Goal: Task Accomplishment & Management: Manage account settings

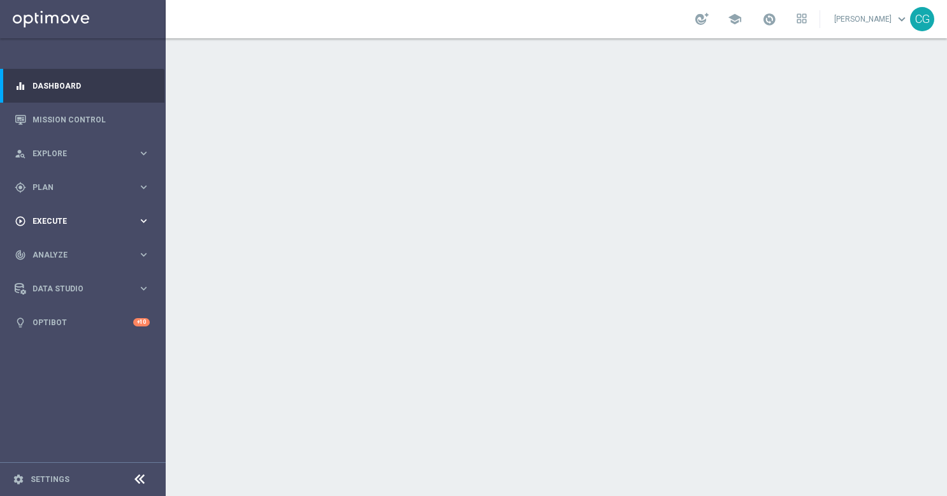
click at [117, 220] on span "Execute" at bounding box center [84, 221] width 105 height 8
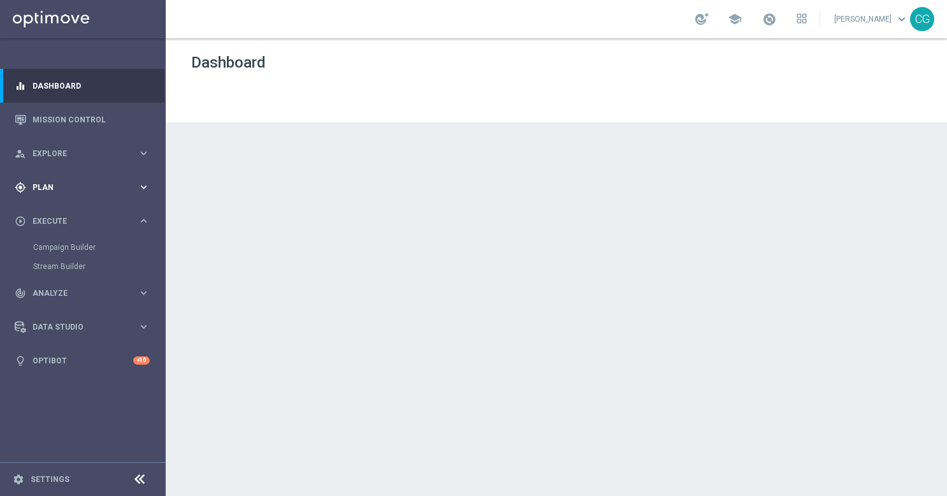
click at [98, 191] on div "gps_fixed Plan" at bounding box center [76, 187] width 123 height 11
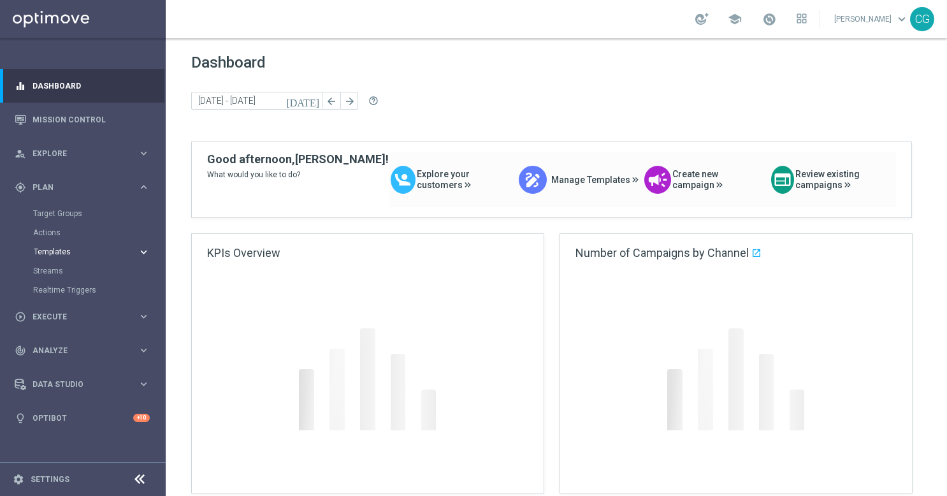
click at [68, 252] on span "Templates" at bounding box center [79, 252] width 91 height 8
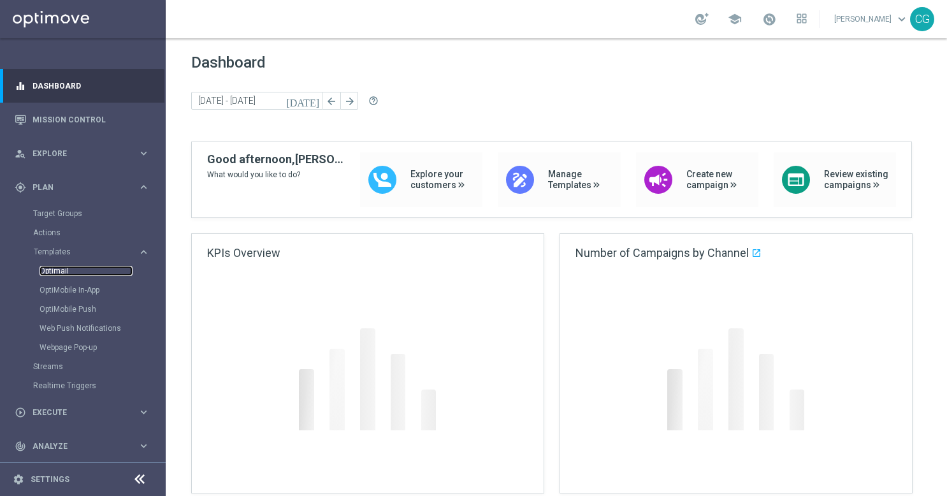
click at [57, 268] on link "Optimail" at bounding box center [85, 271] width 93 height 10
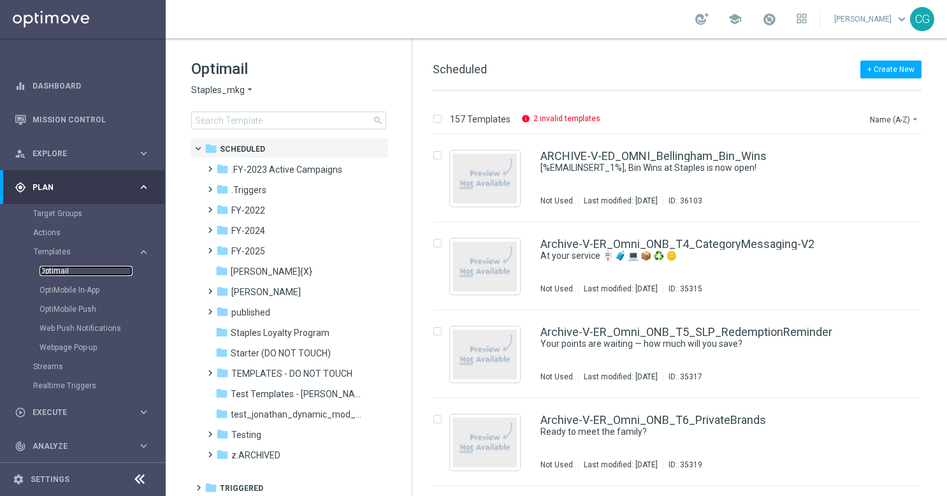
scroll to position [4, 0]
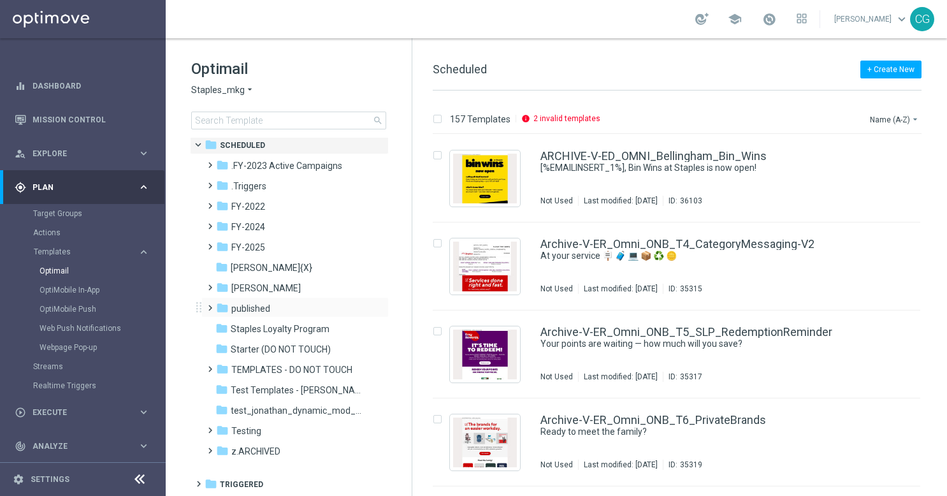
click at [205, 304] on span at bounding box center [207, 301] width 6 height 5
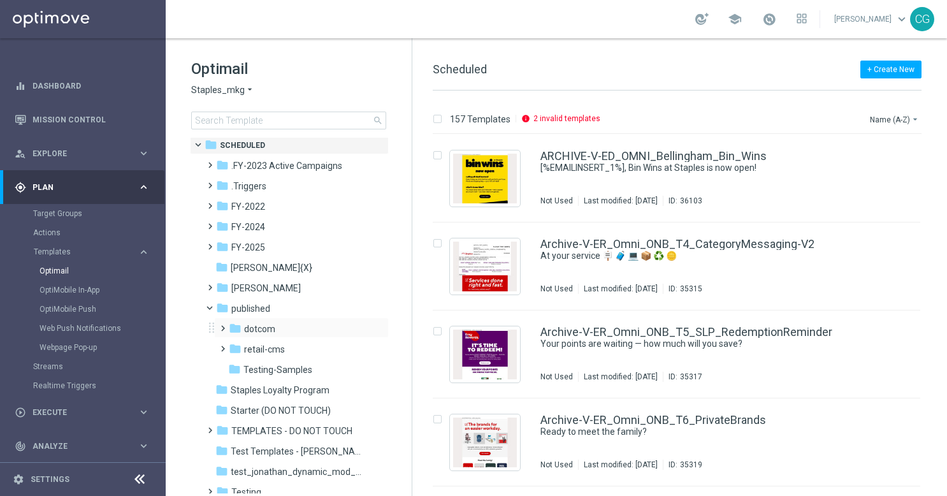
click at [215, 326] on div "folder dotcom more_vert" at bounding box center [301, 327] width 175 height 20
click at [222, 325] on span at bounding box center [220, 322] width 6 height 5
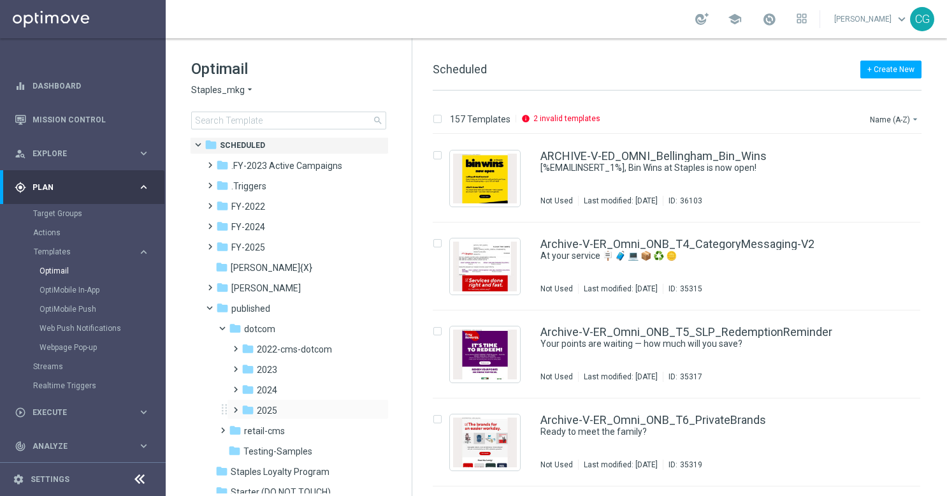
click at [234, 406] on span at bounding box center [233, 403] width 6 height 5
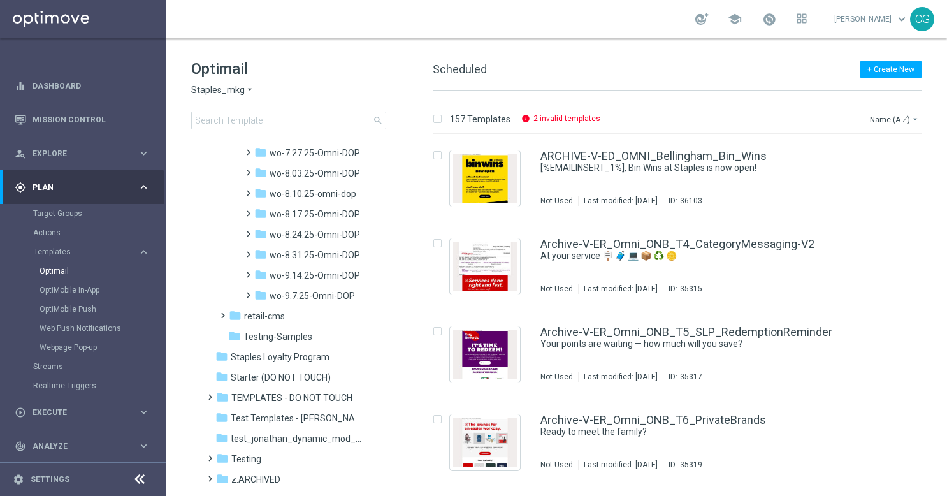
scroll to position [1308, 0]
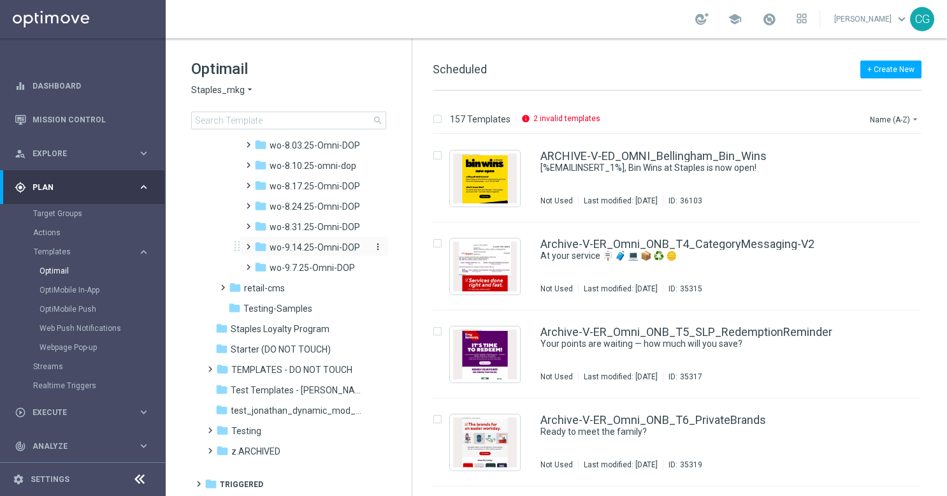
click at [287, 250] on span "wo-9.14.25-Omni-DOP" at bounding box center [314, 246] width 90 height 11
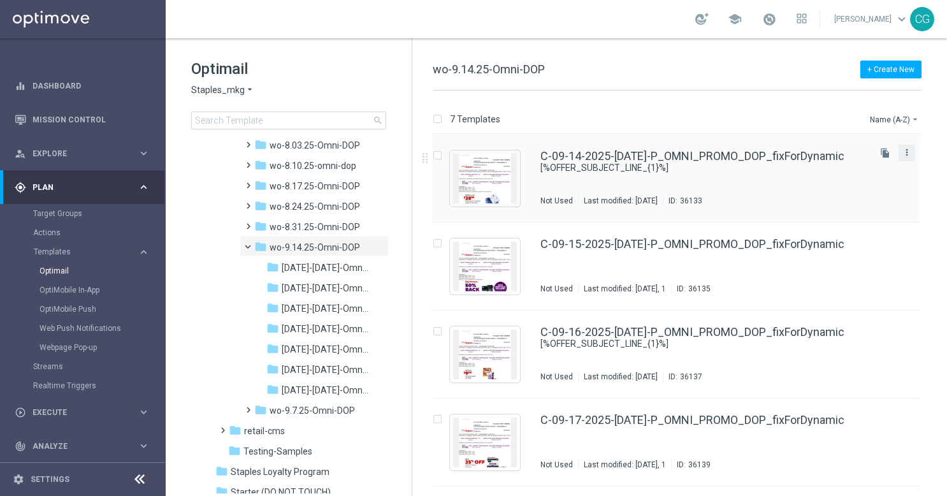
click at [905, 147] on icon "more_vert" at bounding box center [906, 152] width 10 height 10
click at [822, 158] on div "send Move" at bounding box center [847, 166] width 102 height 18
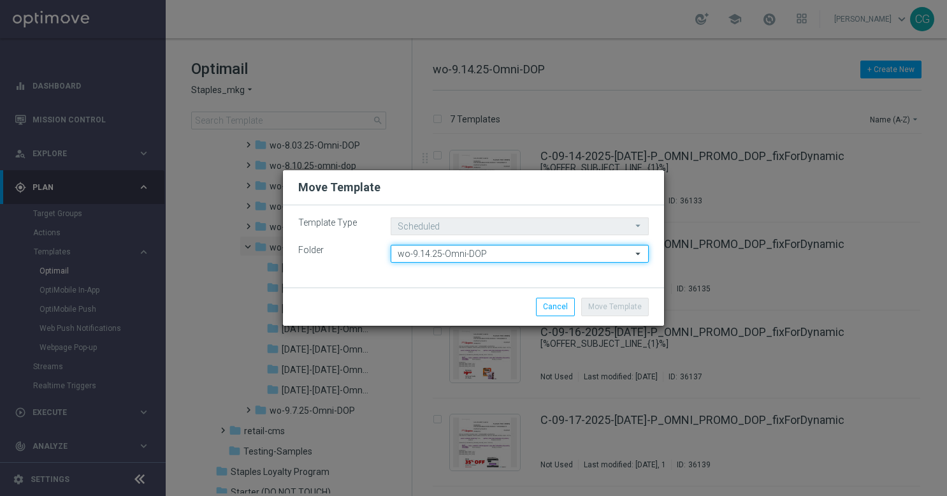
click at [440, 254] on input "wo-9.14.25-Omni-DOP" at bounding box center [519, 254] width 258 height 18
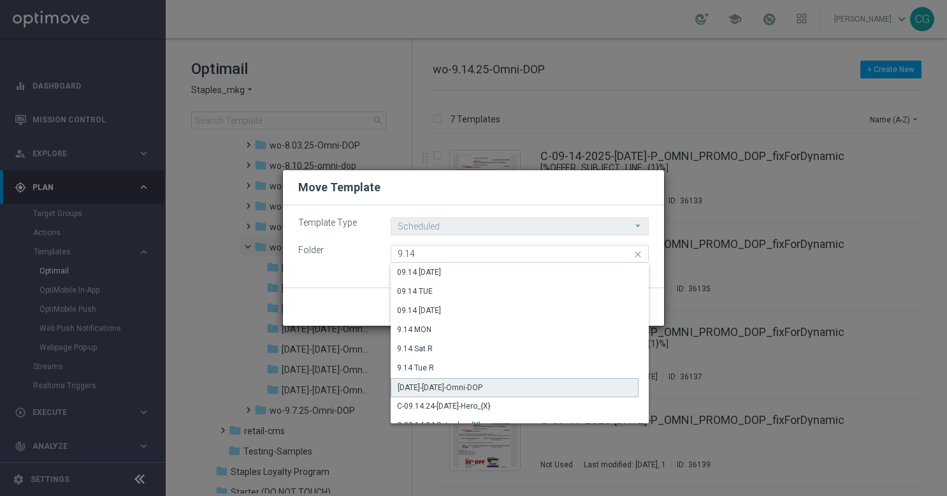
click at [449, 383] on div "[DATE]-[DATE]-Omni-DOP" at bounding box center [439, 387] width 85 height 11
type input "[DATE]-[DATE]-Omni-DOP"
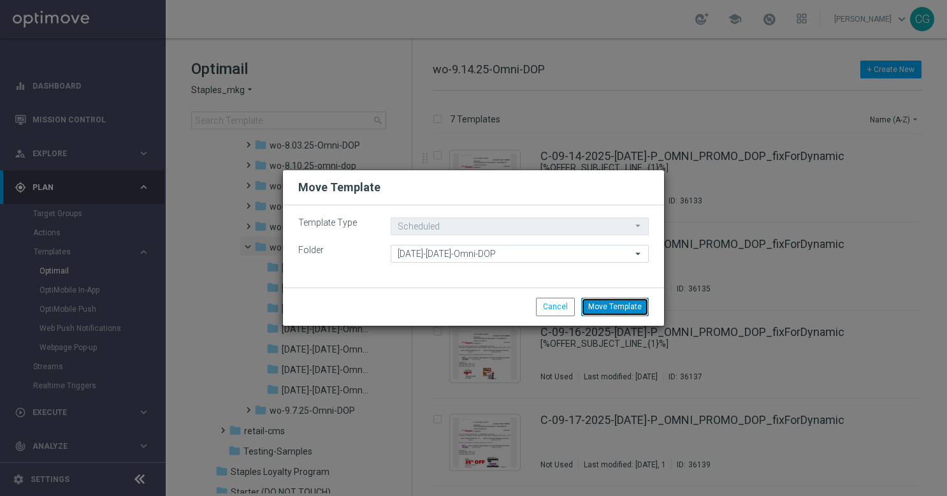
click at [631, 307] on button "Move Template" at bounding box center [615, 306] width 68 height 18
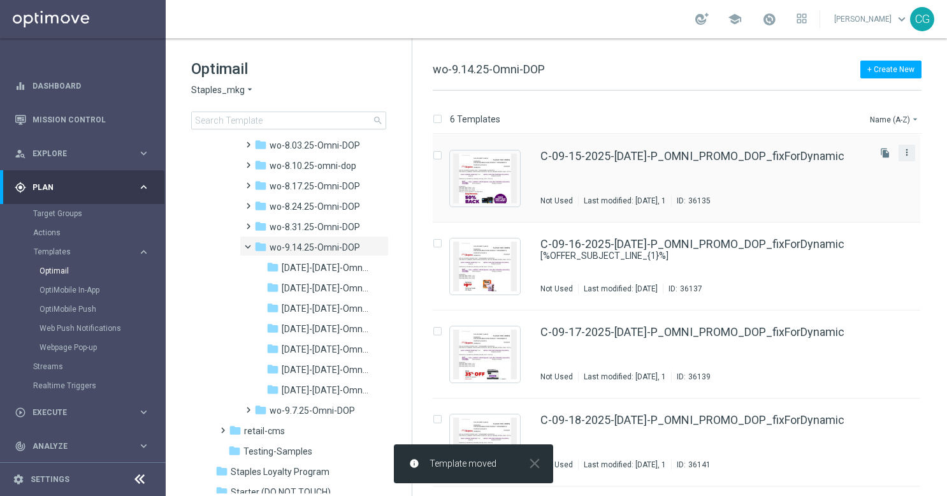
click at [906, 152] on icon "more_vert" at bounding box center [906, 152] width 10 height 10
click at [858, 164] on div "Move" at bounding box center [853, 165] width 77 height 9
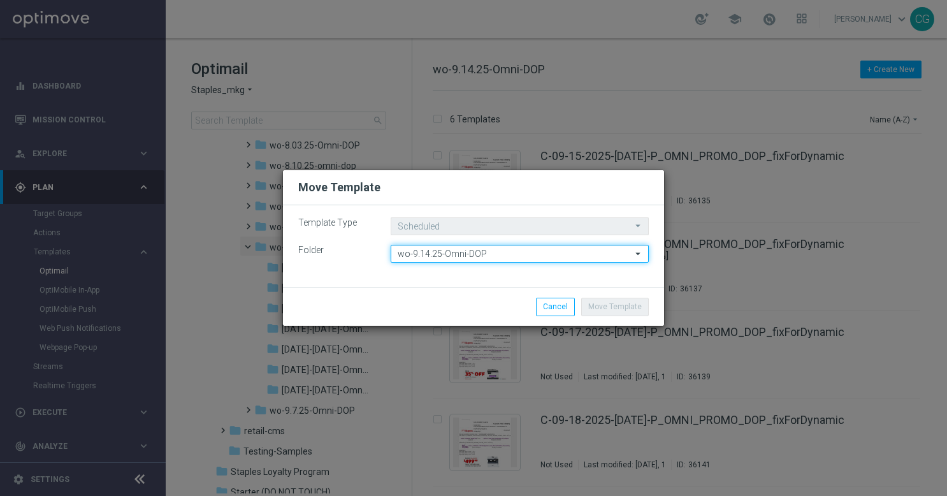
click at [511, 251] on input "wo-9.14.25-Omni-DOP" at bounding box center [519, 254] width 258 height 18
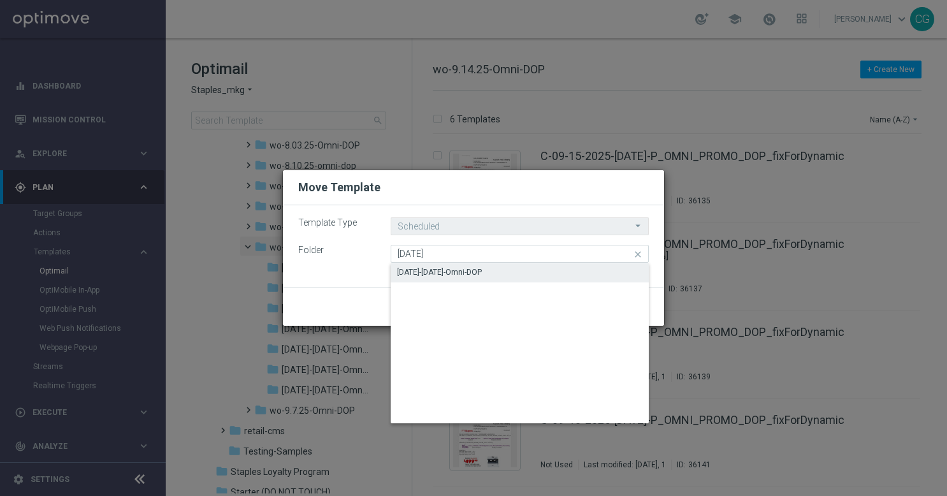
click at [499, 271] on div "[DATE]-[DATE]-Omni-DOP" at bounding box center [519, 272] width 259 height 18
type input "[DATE]-[DATE]-Omni-DOP"
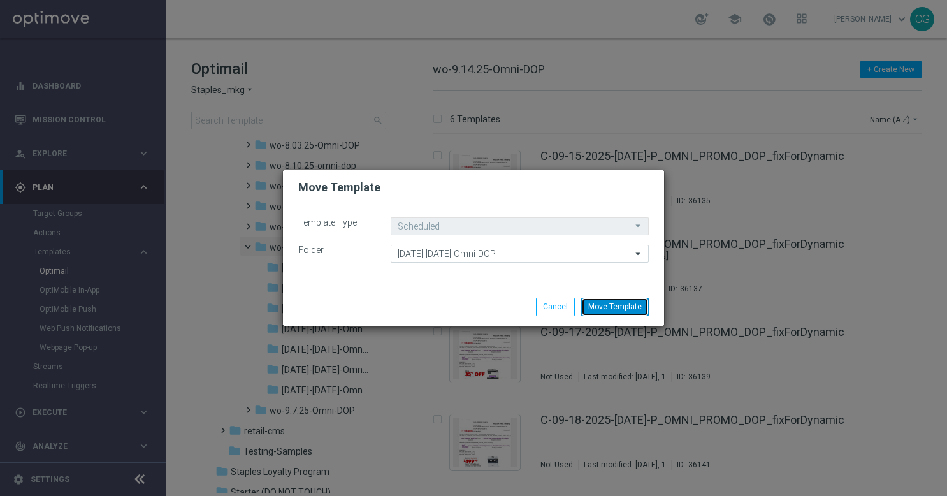
click at [622, 304] on button "Move Template" at bounding box center [615, 306] width 68 height 18
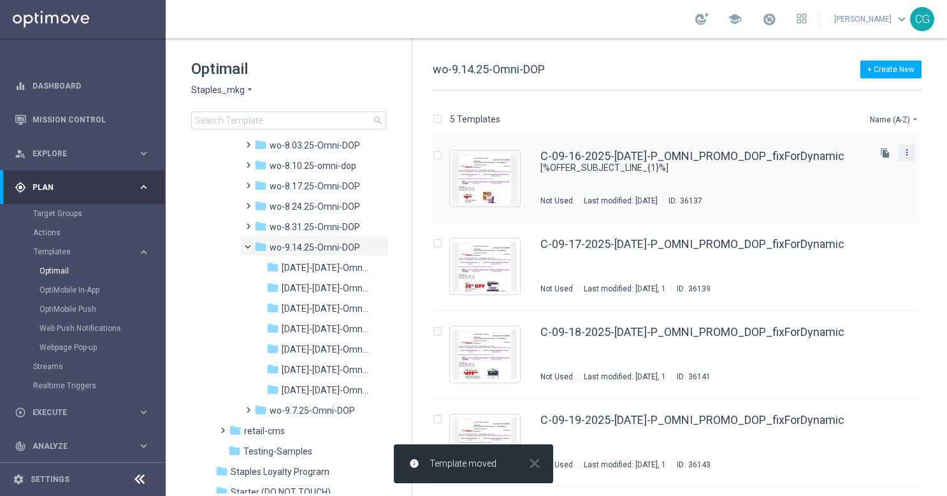
click at [905, 153] on icon "more_vert" at bounding box center [906, 152] width 10 height 10
click at [812, 171] on div "send Move" at bounding box center [847, 166] width 102 height 18
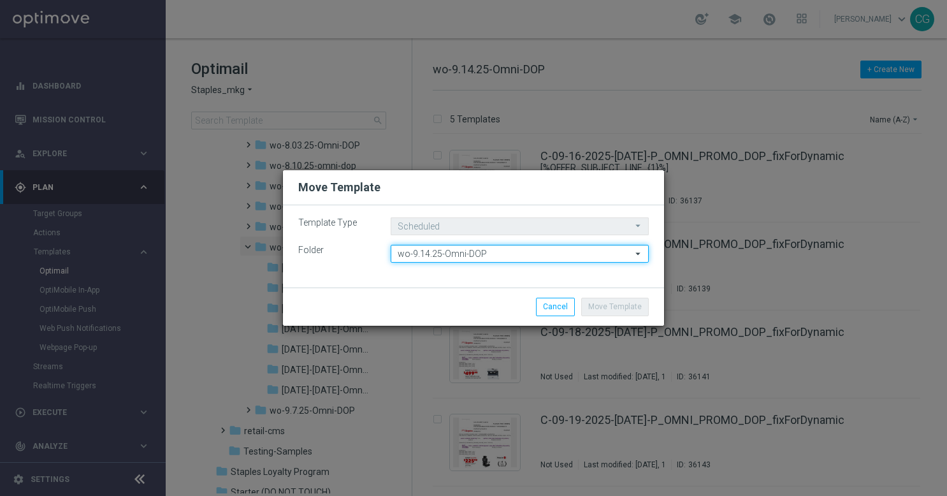
click at [461, 252] on input "wo-9.14.25-Omni-DOP" at bounding box center [519, 254] width 258 height 18
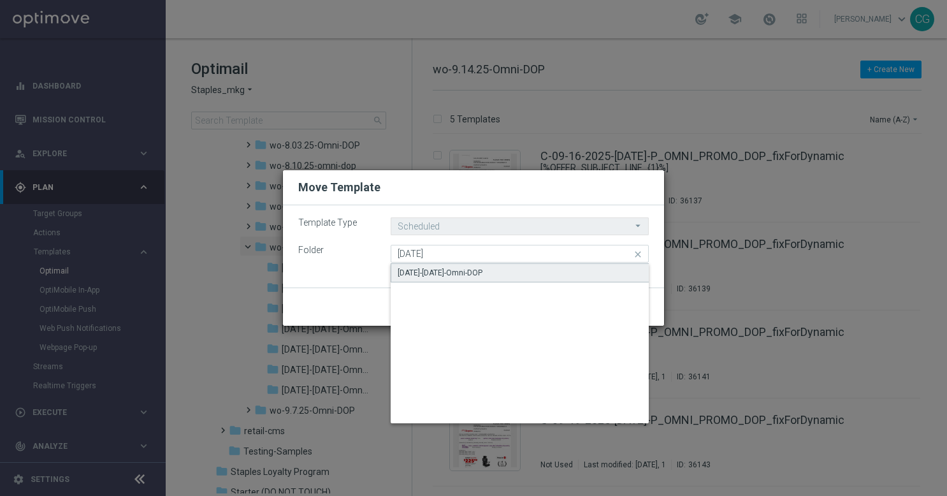
click at [447, 268] on div "[DATE]-[DATE]-Omni-DOP" at bounding box center [439, 272] width 85 height 11
type input "[DATE]-[DATE]-Omni-DOP"
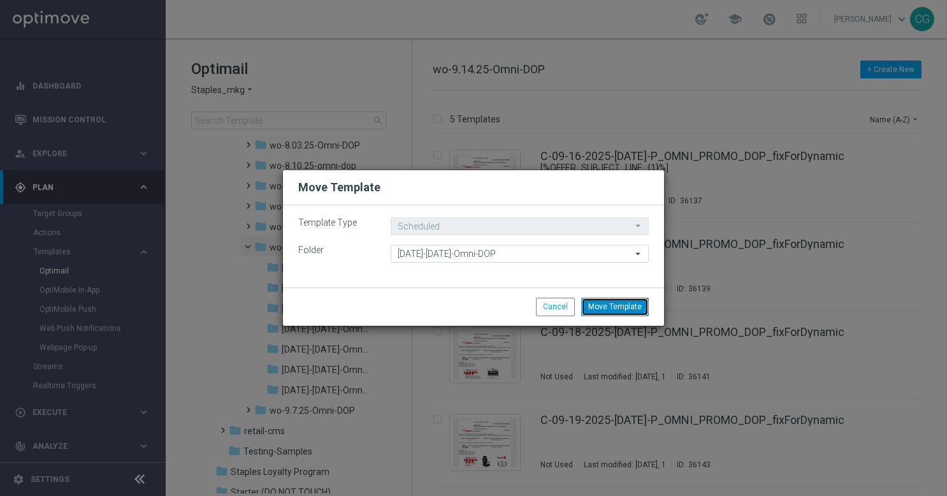
click at [624, 302] on button "Move Template" at bounding box center [615, 306] width 68 height 18
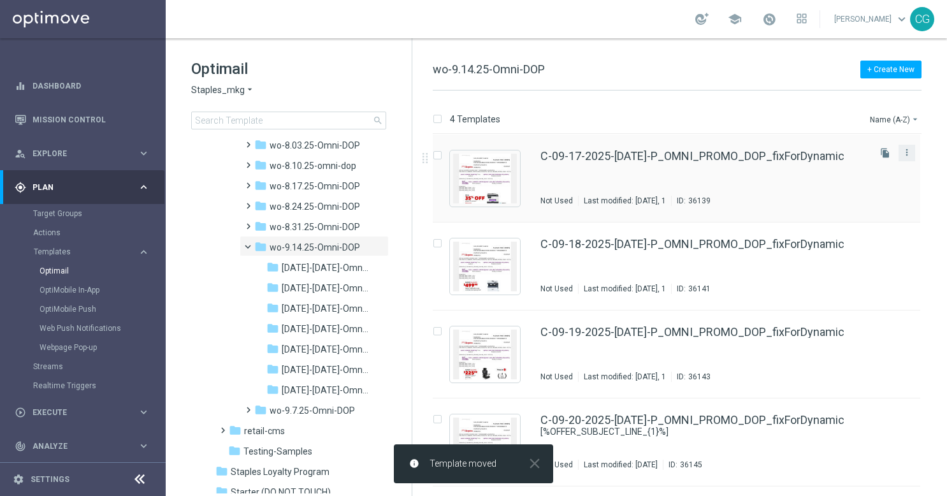
click at [900, 154] on button "more_vert" at bounding box center [906, 152] width 13 height 15
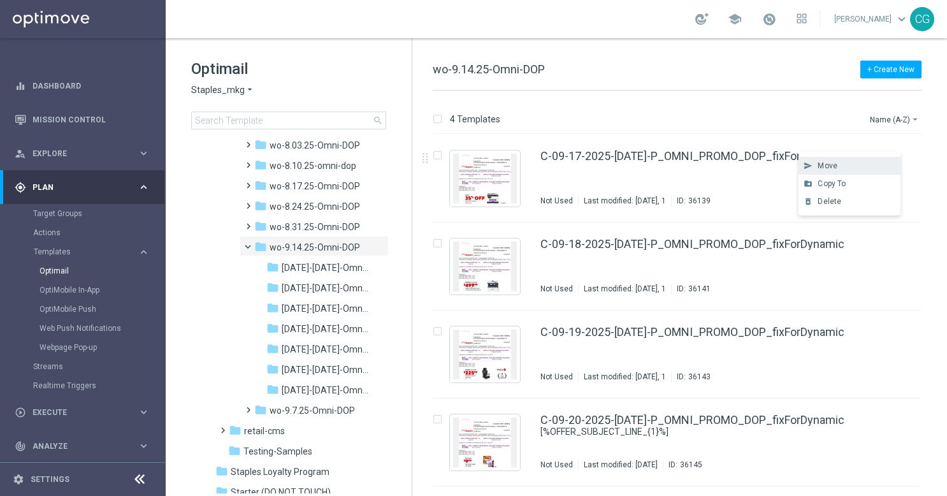
drag, startPoint x: 866, startPoint y: 166, endPoint x: 820, endPoint y: 161, distance: 46.7
click at [820, 161] on span "Move" at bounding box center [827, 165] width 20 height 9
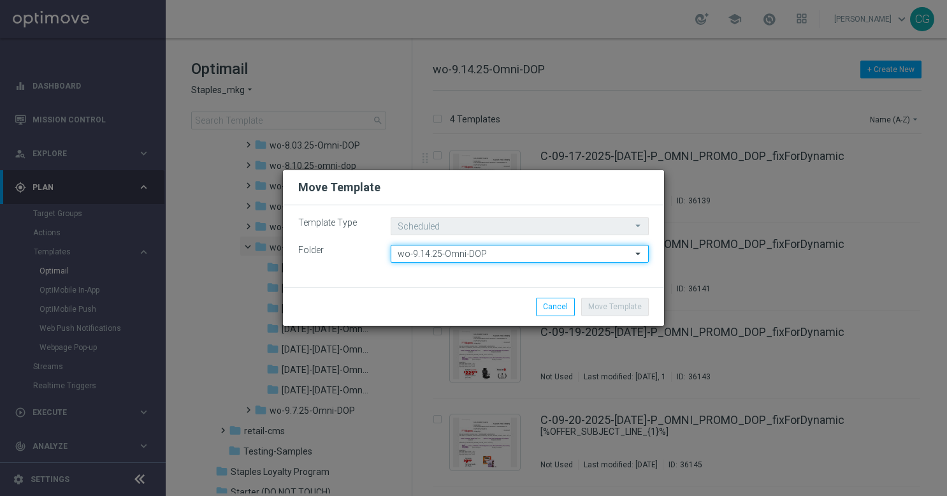
click at [509, 249] on input "wo-9.14.25-Omni-DOP" at bounding box center [519, 254] width 258 height 18
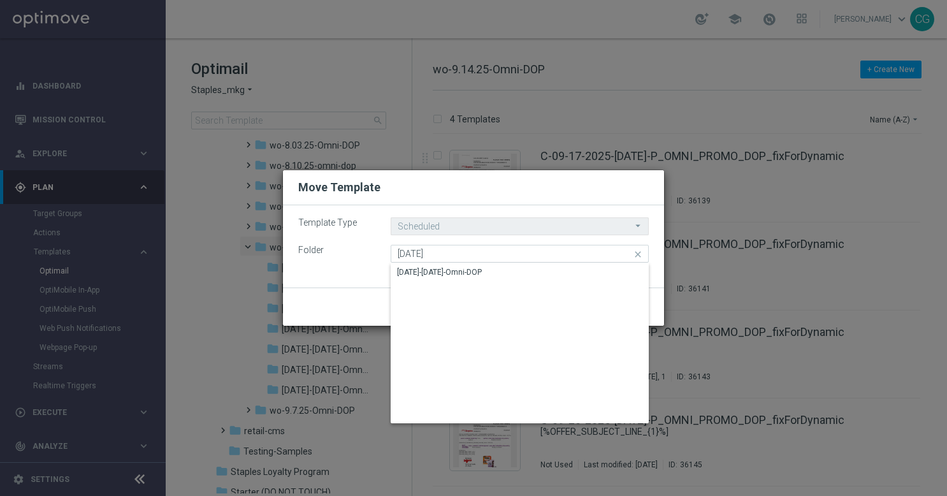
click at [499, 265] on div "[DATE]-[DATE]-Omni-DOP" at bounding box center [519, 272] width 259 height 18
type input "[DATE]-[DATE]-Omni-DOP"
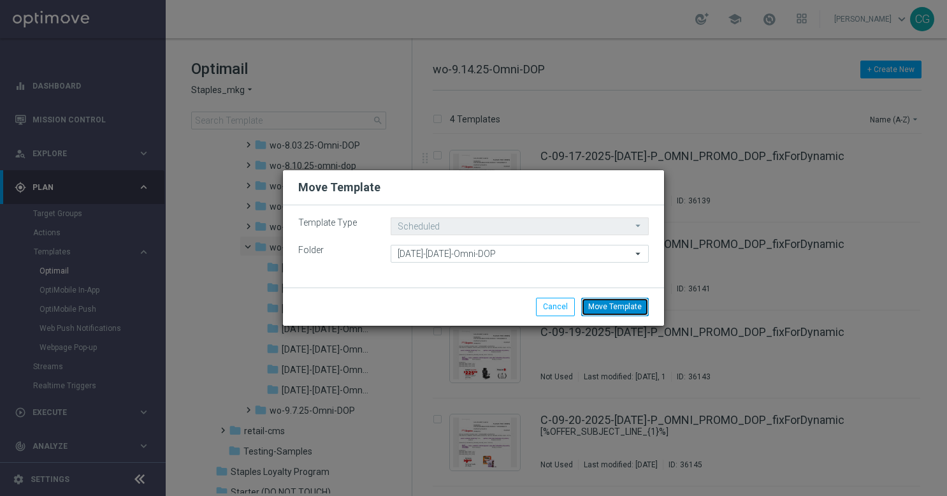
click at [615, 308] on button "Move Template" at bounding box center [615, 306] width 68 height 18
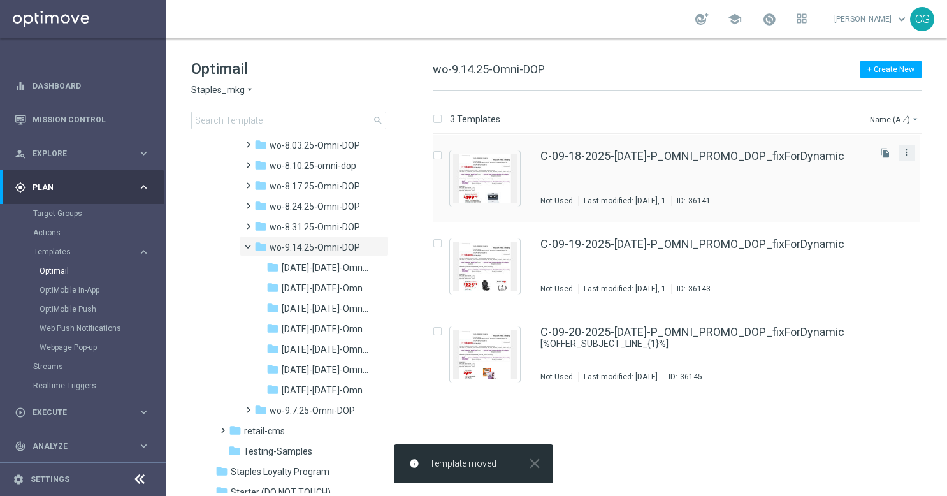
click at [908, 155] on icon "more_vert" at bounding box center [906, 152] width 10 height 10
click at [871, 162] on div "Move" at bounding box center [855, 165] width 77 height 9
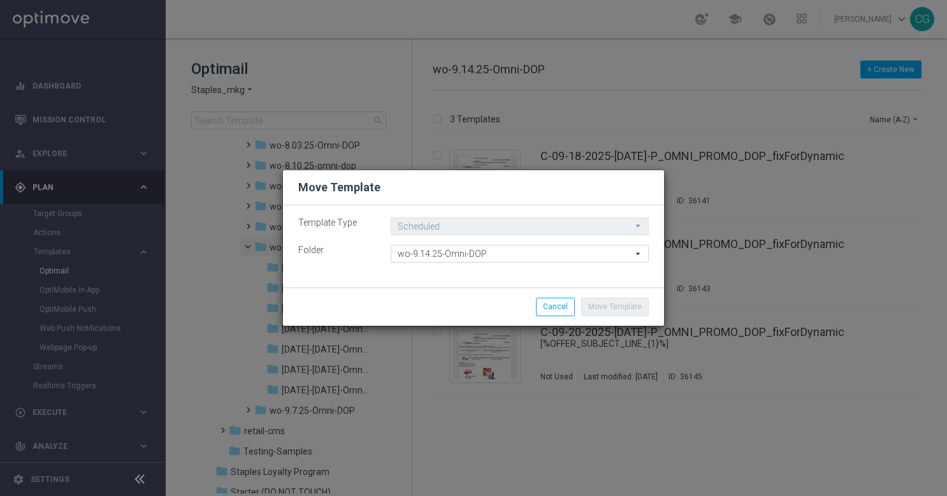
click at [483, 266] on div "Template Type Scheduled Scheduled arrow_drop_down Drag here to set row groups D…" at bounding box center [473, 246] width 381 height 82
click at [473, 258] on input "wo-9.14.25-Omni-DOP" at bounding box center [519, 254] width 258 height 18
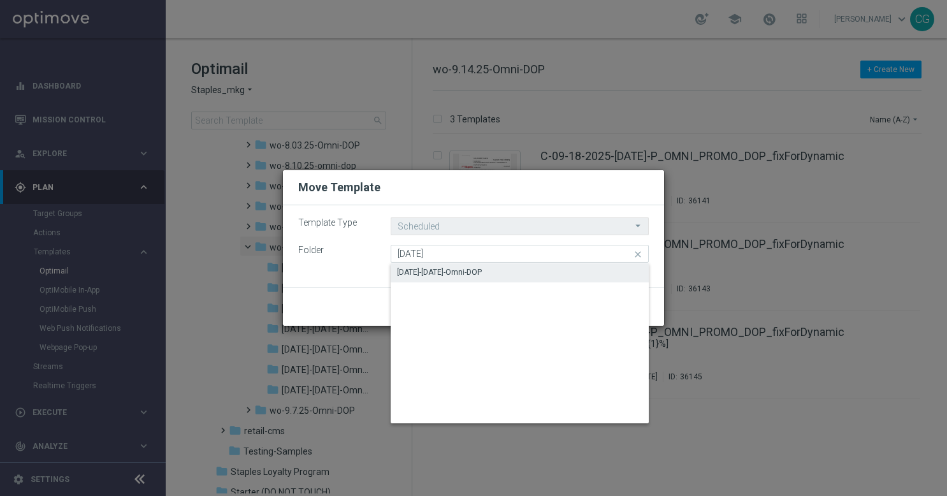
click at [471, 264] on div "[DATE]-[DATE]-Omni-DOP" at bounding box center [519, 272] width 259 height 18
type input "[DATE]-[DATE]-Omni-DOP"
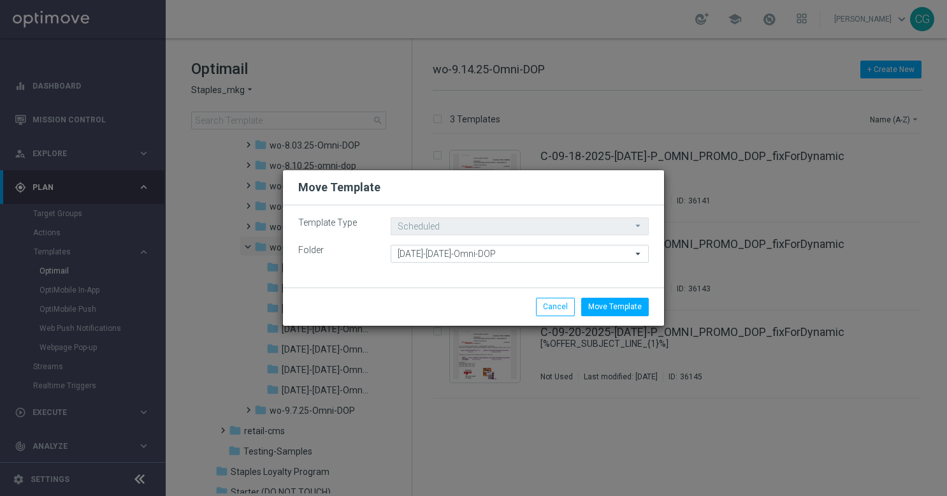
click at [651, 301] on li "Move Template" at bounding box center [615, 306] width 74 height 18
click at [636, 306] on button "Move Template" at bounding box center [615, 306] width 68 height 18
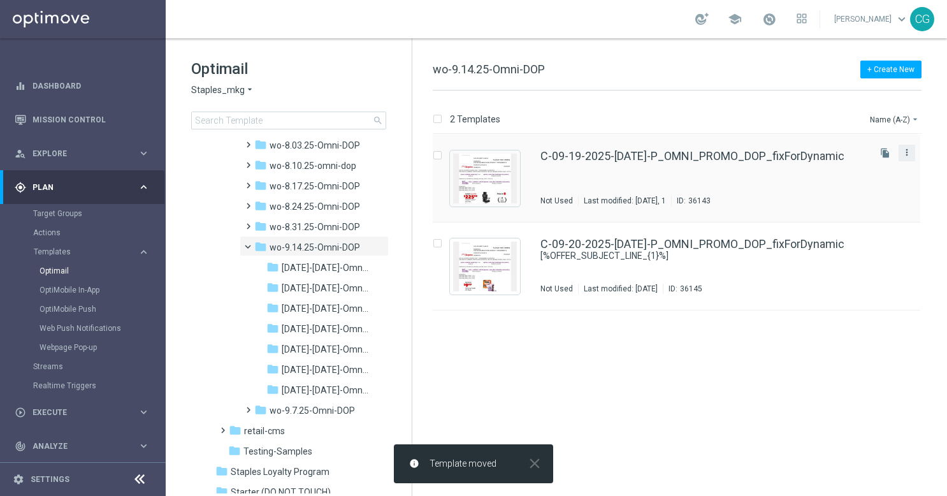
click at [905, 150] on icon "more_vert" at bounding box center [906, 152] width 10 height 10
click at [868, 158] on div "send Move" at bounding box center [849, 166] width 102 height 18
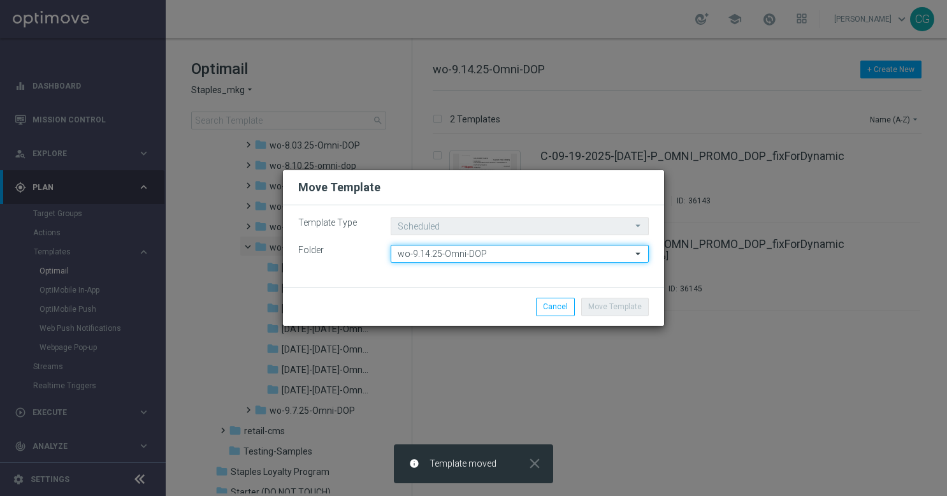
click at [539, 252] on input "wo-9.14.25-Omni-DOP" at bounding box center [519, 254] width 258 height 18
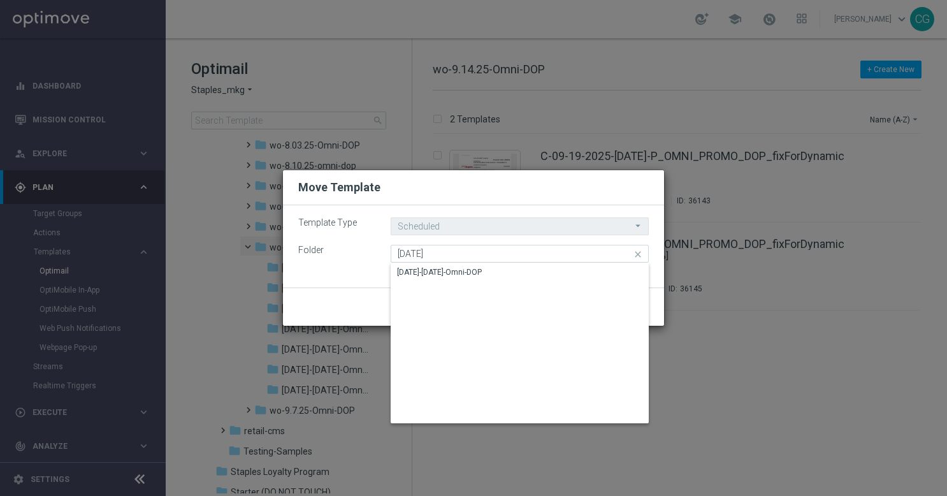
click at [529, 265] on div "[DATE]-[DATE]-Omni-DOP" at bounding box center [519, 272] width 259 height 18
type input "[DATE]-[DATE]-Omni-DOP"
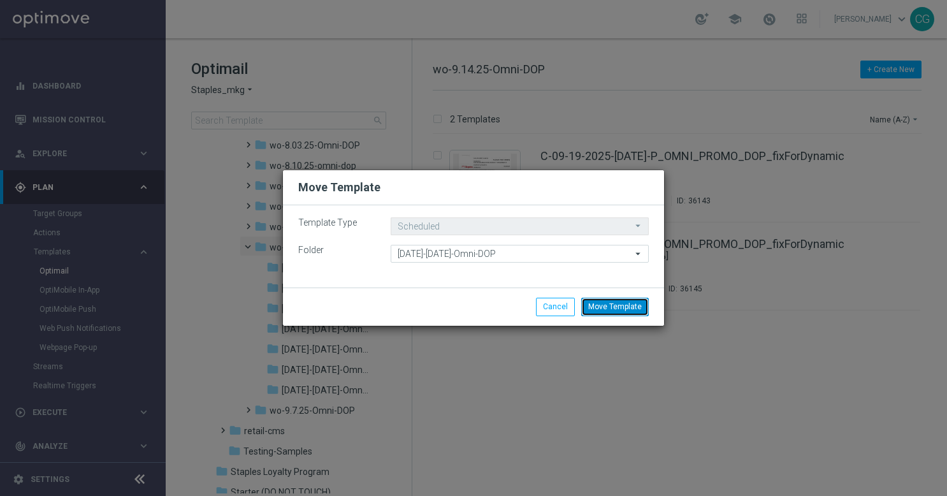
click at [637, 305] on button "Move Template" at bounding box center [615, 306] width 68 height 18
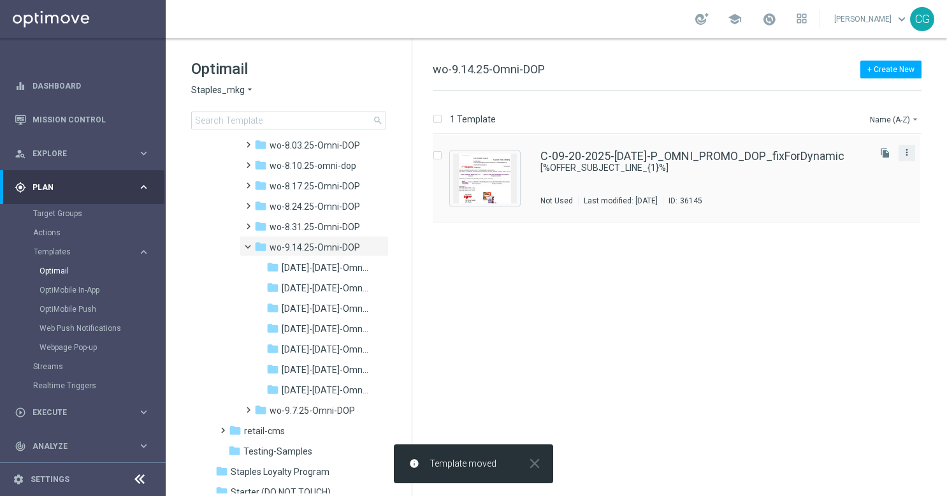
click at [911, 157] on icon "more_vert" at bounding box center [906, 152] width 10 height 10
click at [868, 156] on div "send Move drive_file_move Copy To delete_forever [GEOGRAPHIC_DATA]" at bounding box center [849, 184] width 102 height 64
click at [866, 159] on div "send Move" at bounding box center [849, 166] width 102 height 18
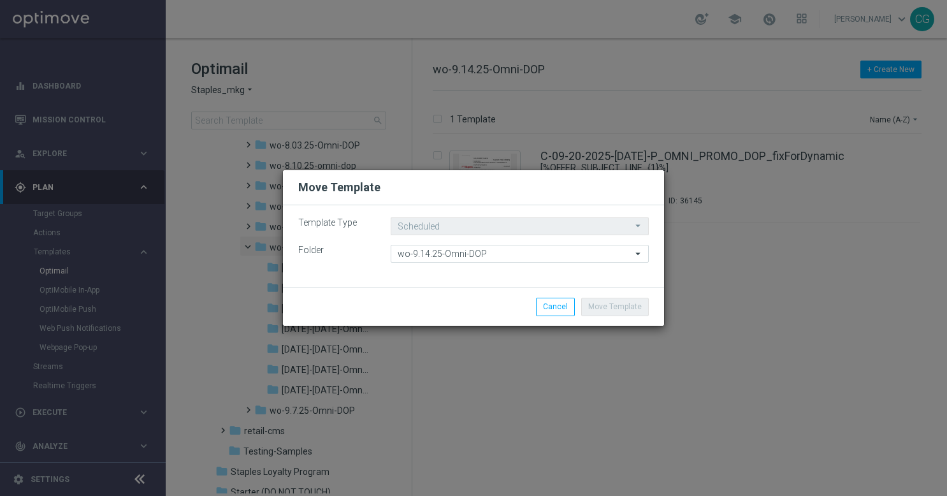
click at [454, 241] on move-lists-component "Template Type Scheduled Scheduled arrow_drop_down Drag here to set row groups D…" at bounding box center [473, 239] width 350 height 45
click at [454, 248] on input "wo-9.14.25-Omni-DOP" at bounding box center [519, 254] width 258 height 18
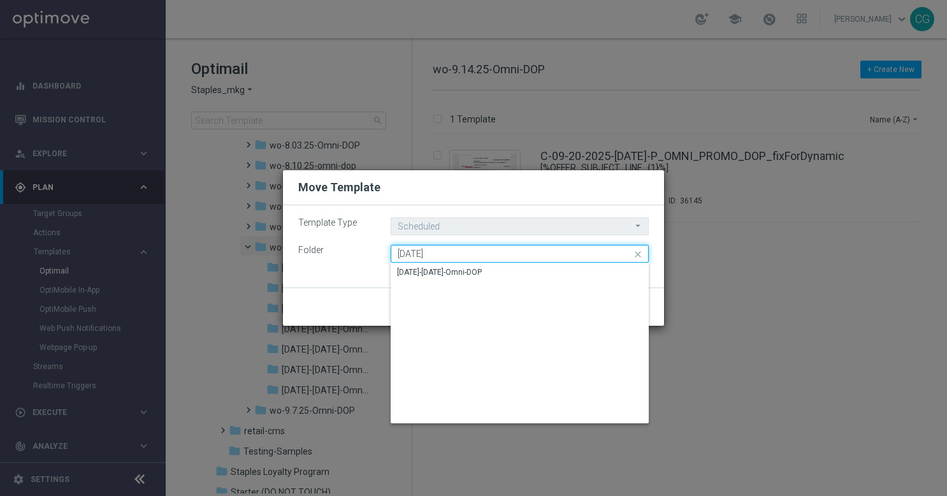
click at [450, 261] on input "[DATE]" at bounding box center [519, 254] width 258 height 18
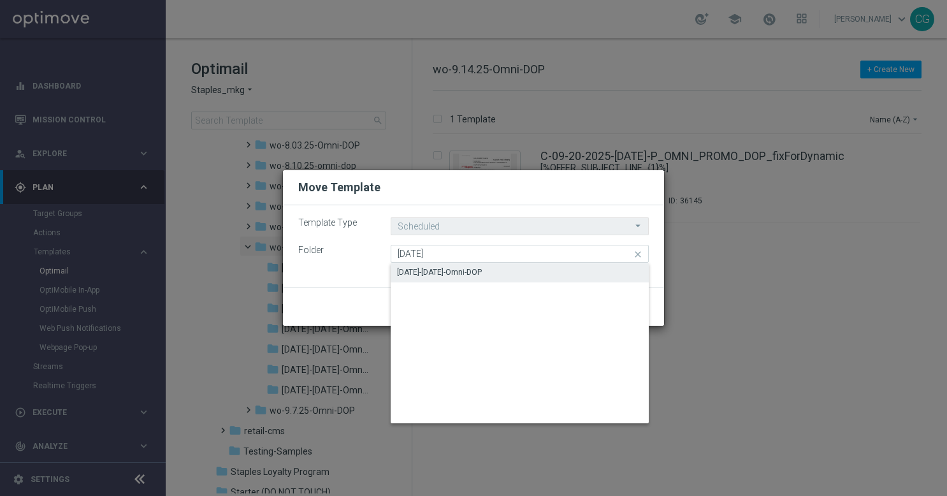
click at [450, 268] on div "[DATE]-[DATE]-Omni-DOP" at bounding box center [439, 271] width 85 height 11
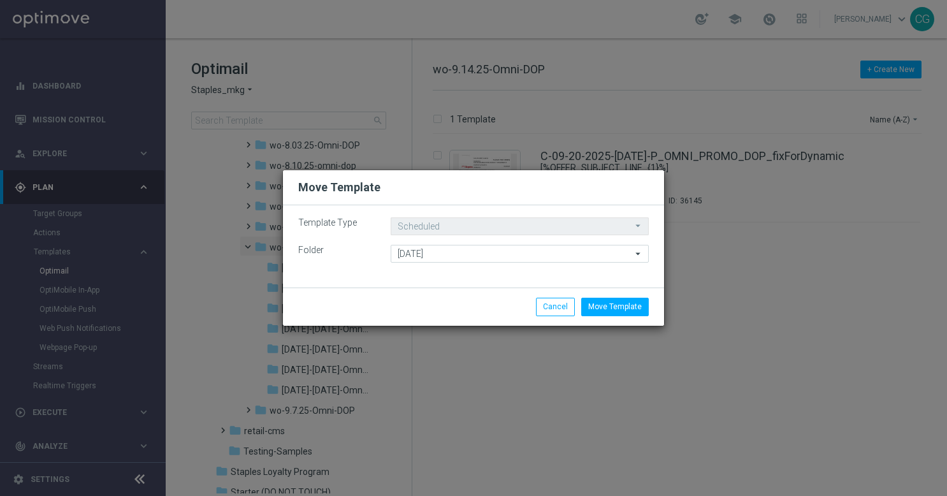
type input "[DATE]-[DATE]-Omni-DOP"
click at [628, 310] on button "Move Template" at bounding box center [615, 306] width 68 height 18
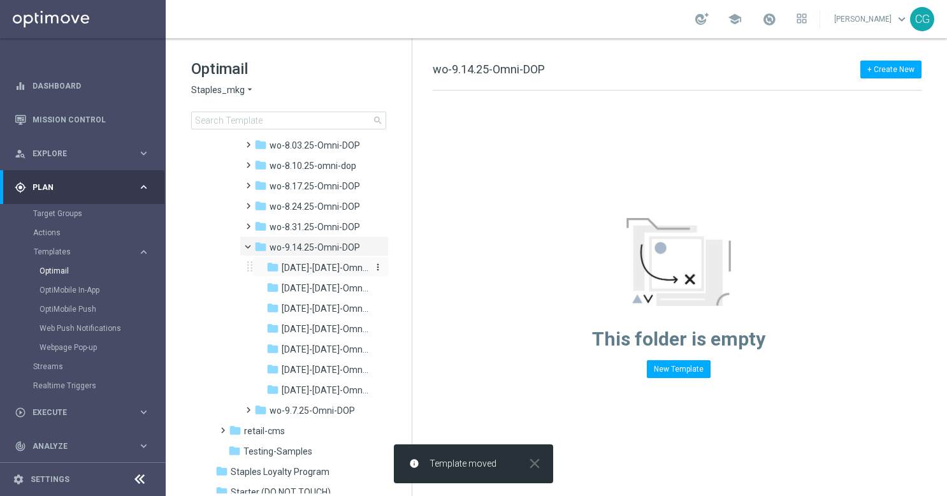
click at [313, 270] on span "[DATE]-[DATE]-Omni-DOP" at bounding box center [325, 267] width 87 height 11
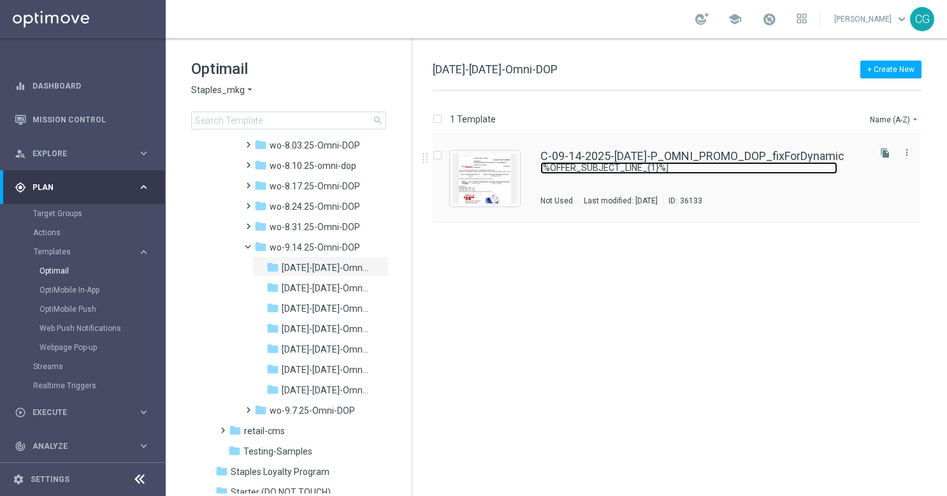
click at [562, 171] on link "[%OFFER_SUBJECT_LINE_{1}%]" at bounding box center [688, 168] width 297 height 12
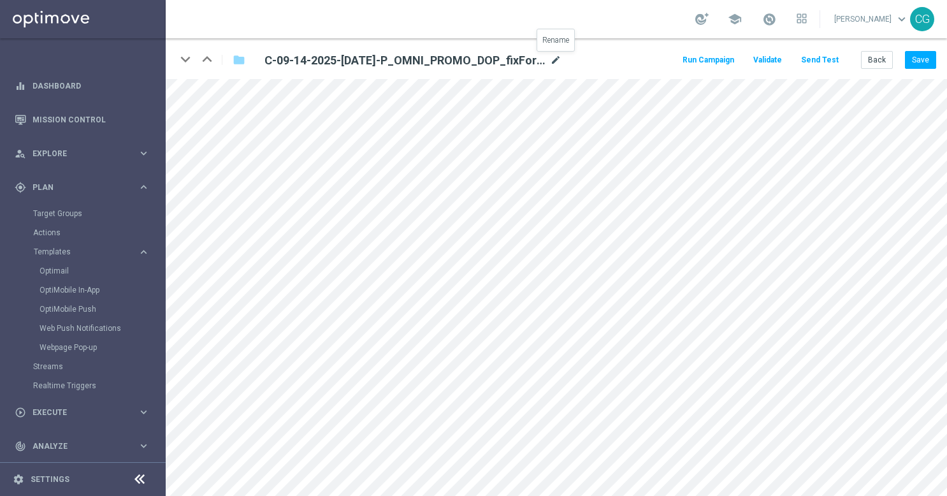
click at [558, 61] on icon "mode_edit" at bounding box center [555, 60] width 11 height 15
click at [503, 62] on input "C-09-14-2025-[DATE]-P_OMNI_PROMO_DOP_fixForDynamic" at bounding box center [413, 60] width 316 height 18
drag, startPoint x: 501, startPoint y: 62, endPoint x: 433, endPoint y: 65, distance: 67.6
click at [433, 65] on input "C-09-14-2025-[DATE]-P_OMNI_PROMO_DOP_fixForDynamic" at bounding box center [413, 60] width 316 height 18
type input "C-09-14-2025-[DATE]-P_OMNI_PROMO_DOP"
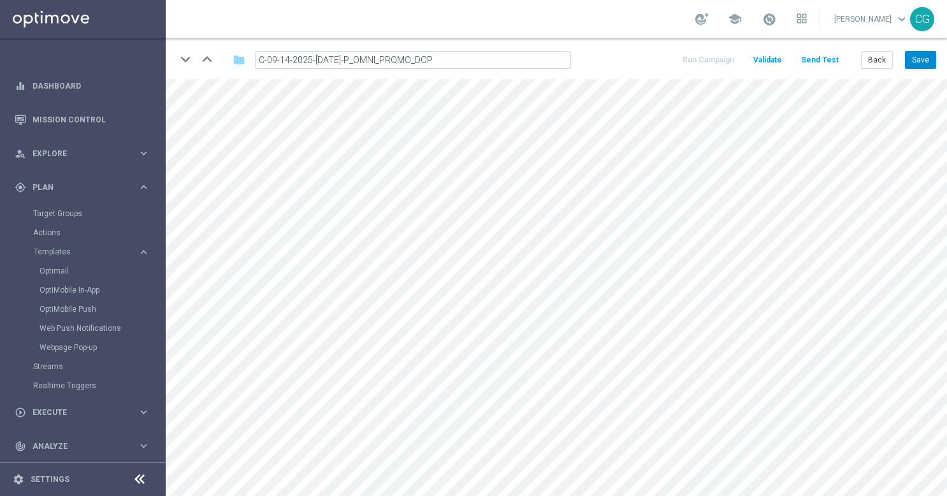
click at [930, 55] on button "Save" at bounding box center [920, 60] width 31 height 18
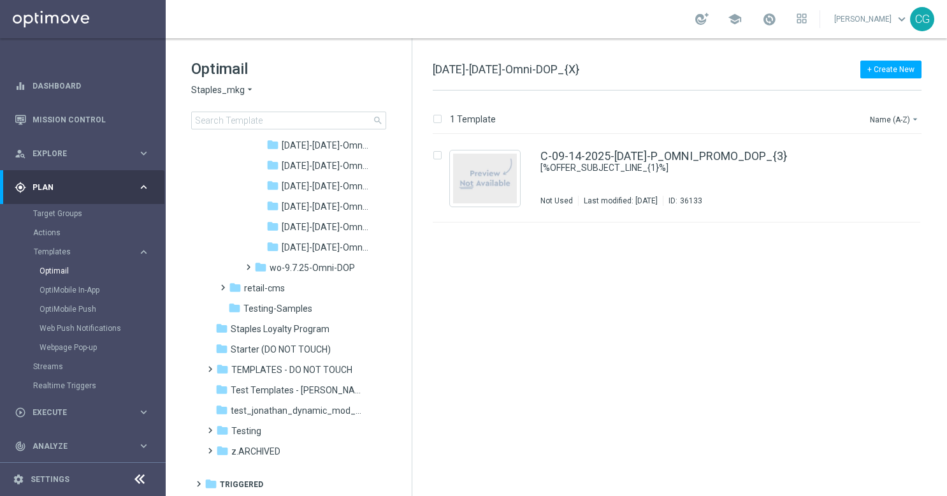
scroll to position [1368, 0]
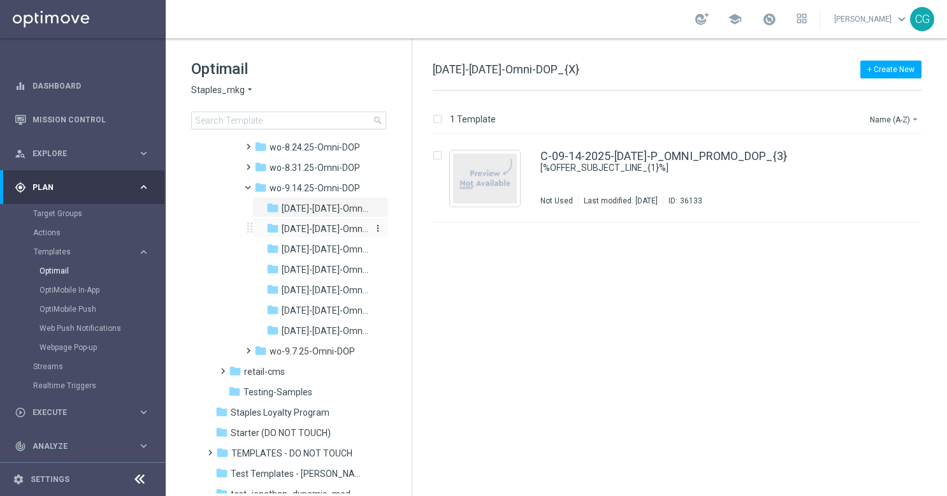
click at [314, 229] on span "[DATE]-[DATE]-Omni-DOP" at bounding box center [325, 228] width 87 height 11
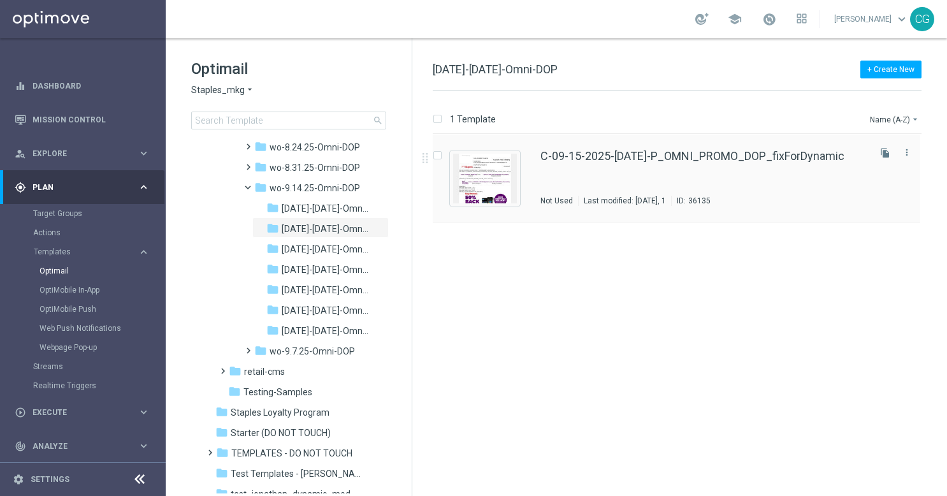
click at [728, 171] on div "C-09-15-2025-[DATE]-P_OMNI_PROMO_DOP_fixForDynamic Not Used Last modified: [DAT…" at bounding box center [703, 177] width 326 height 55
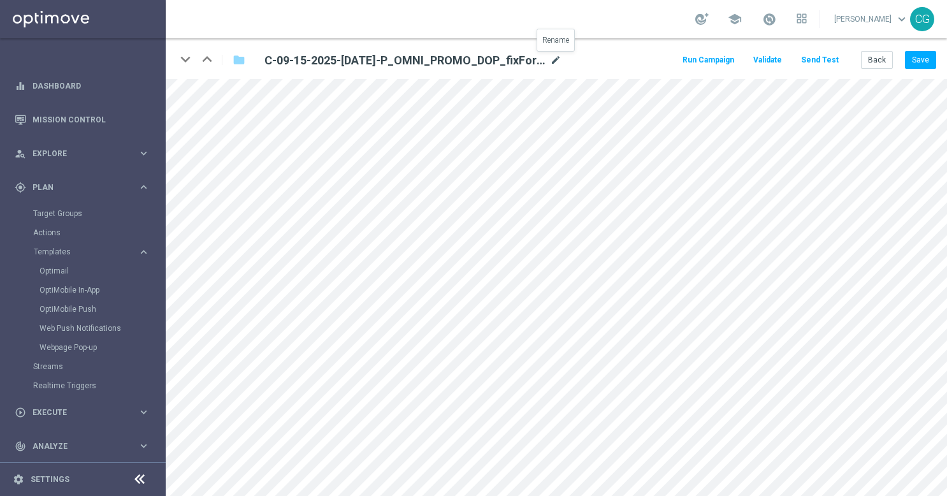
click at [552, 62] on icon "mode_edit" at bounding box center [555, 60] width 11 height 15
click at [541, 60] on input "C-09-15-2025-[DATE]-P_OMNI_PROMO_DOP_fixForDynamic" at bounding box center [413, 60] width 316 height 18
drag, startPoint x: 539, startPoint y: 60, endPoint x: 436, endPoint y: 63, distance: 102.6
click at [436, 63] on input "C-09-15-2025-[DATE]-P_OMNI_PROMO_DOP_fixForDynamic" at bounding box center [413, 60] width 316 height 18
type input "C-09-15-2025-[DATE]-P_OMNI_PROMO_DOP"
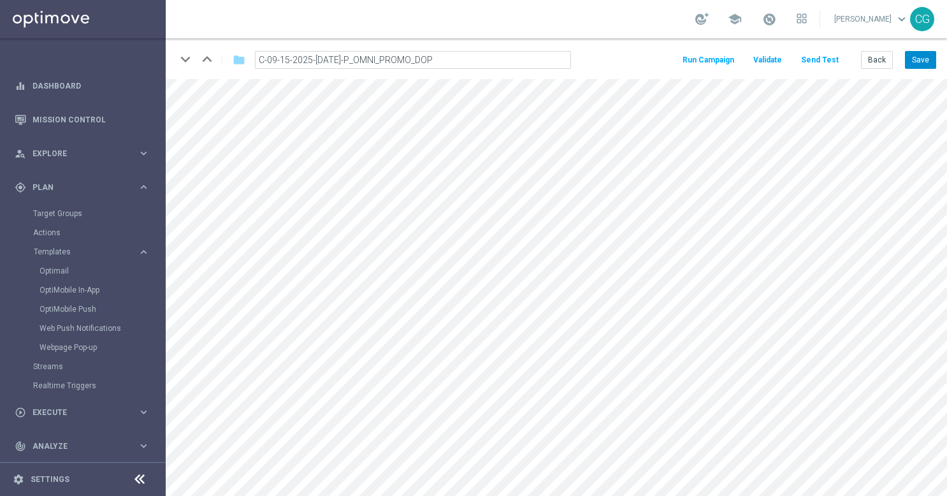
click at [915, 57] on button "Save" at bounding box center [920, 60] width 31 height 18
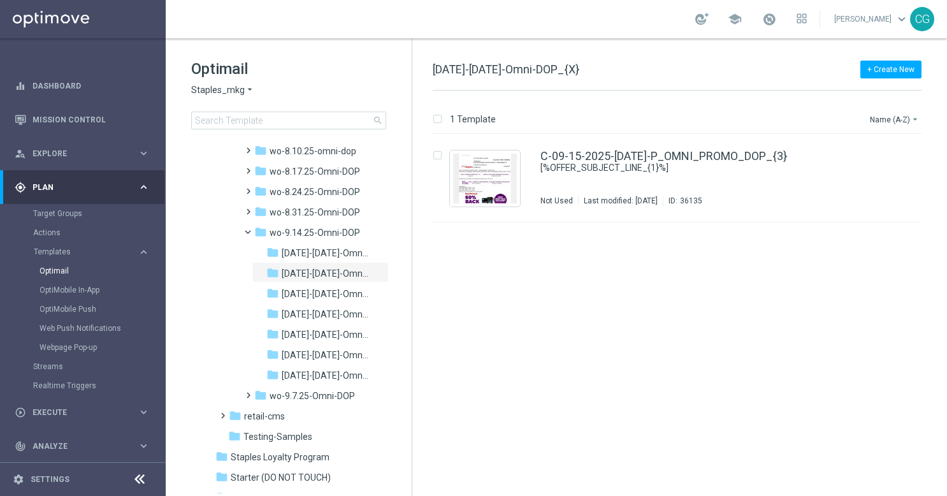
scroll to position [1326, 0]
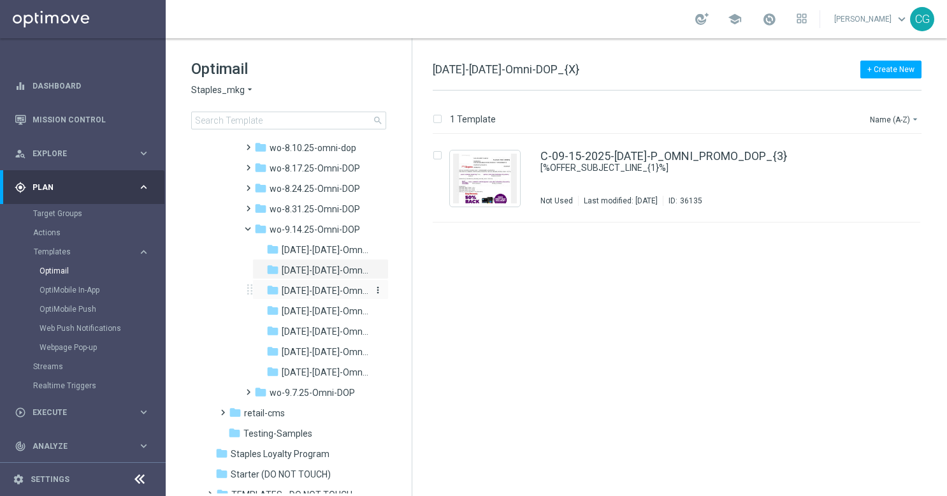
click at [310, 289] on span "[DATE]-[DATE]-Omni-DOP" at bounding box center [325, 290] width 87 height 11
click at [665, 177] on div "C-09-16-2025-[DATE]-P_OMNI_PROMO_DOP_fixForDynamic [%OFFER_SUBJECT_LINE_{1}%] N…" at bounding box center [703, 177] width 326 height 55
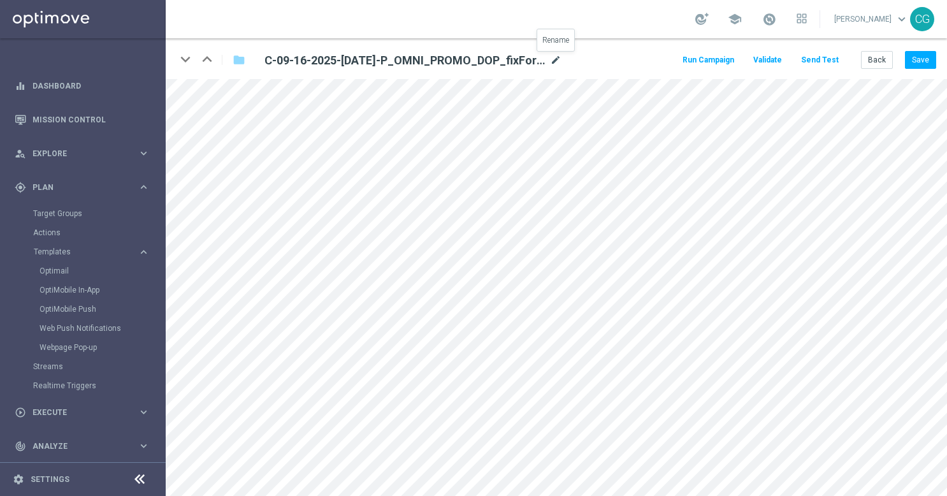
click at [558, 59] on icon "mode_edit" at bounding box center [555, 60] width 11 height 15
click at [518, 57] on input "C-09-16-2025-[DATE]-P_OMNI_PROMO_DOP_fixForDynamic" at bounding box center [413, 60] width 316 height 18
drag, startPoint x: 515, startPoint y: 63, endPoint x: 437, endPoint y: 69, distance: 77.9
click at [437, 69] on input "C-09-16-2025-[DATE]-P_OMNI_PROMO_DOP_fixForDynamic" at bounding box center [413, 60] width 316 height 18
type input "C-09-16-2025-[DATE]-P_OMNI_PROMO_DOP"
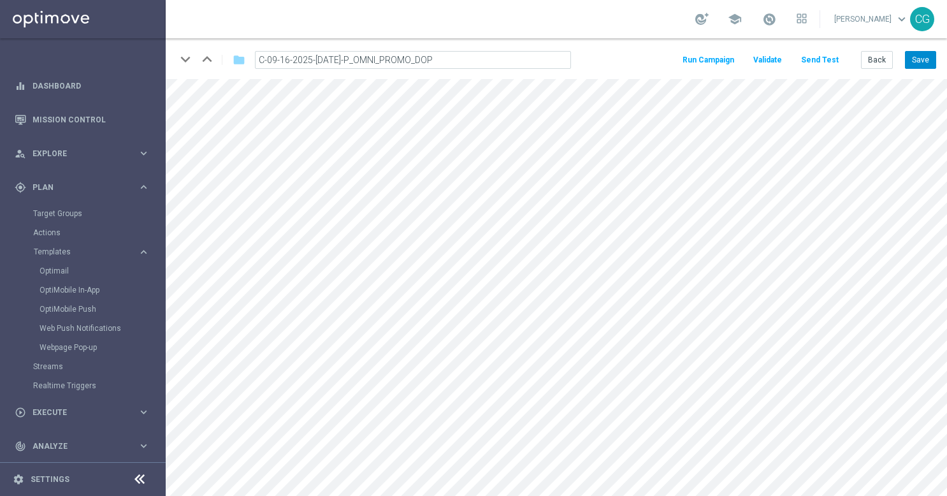
click at [920, 62] on button "Save" at bounding box center [920, 60] width 31 height 18
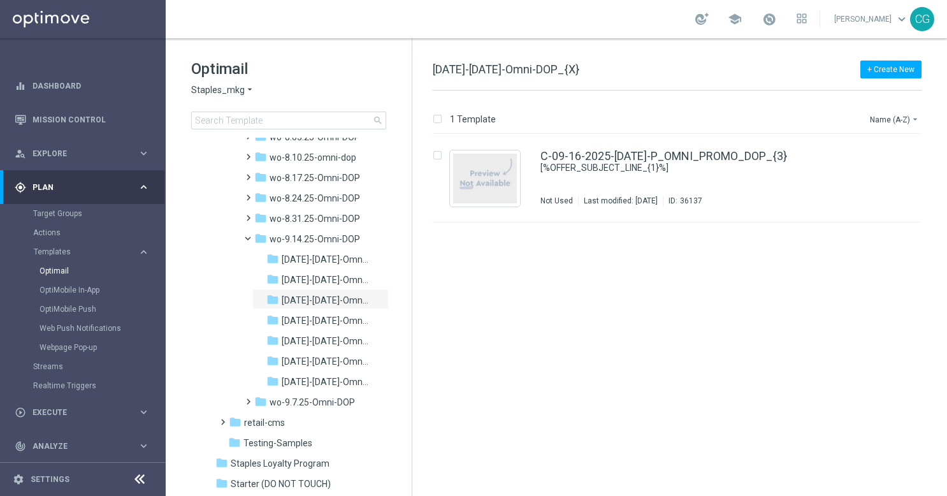
scroll to position [1451, 0]
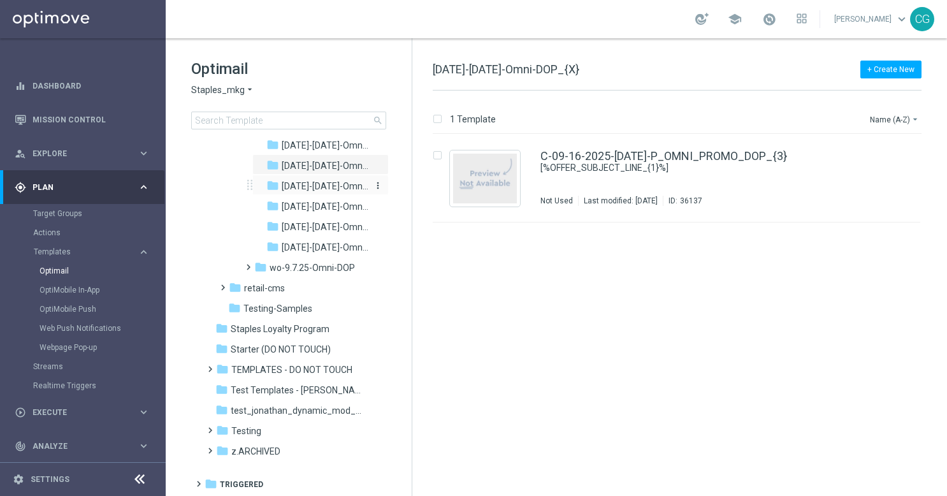
click at [316, 185] on span "[DATE]-[DATE]-Omni-DOP" at bounding box center [325, 185] width 87 height 11
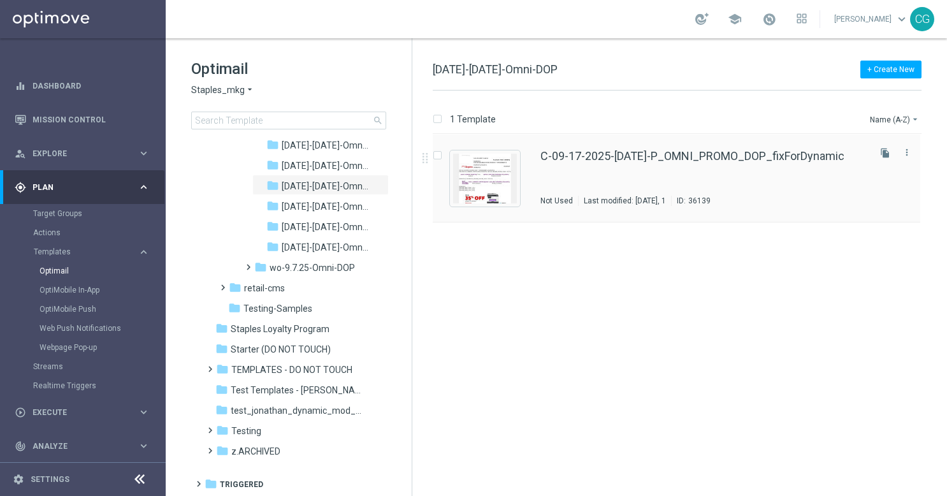
click at [692, 178] on div "C-09-17-2025-[DATE]-P_OMNI_PROMO_DOP_fixForDynamic Not Used Last modified: [DAT…" at bounding box center [703, 177] width 326 height 55
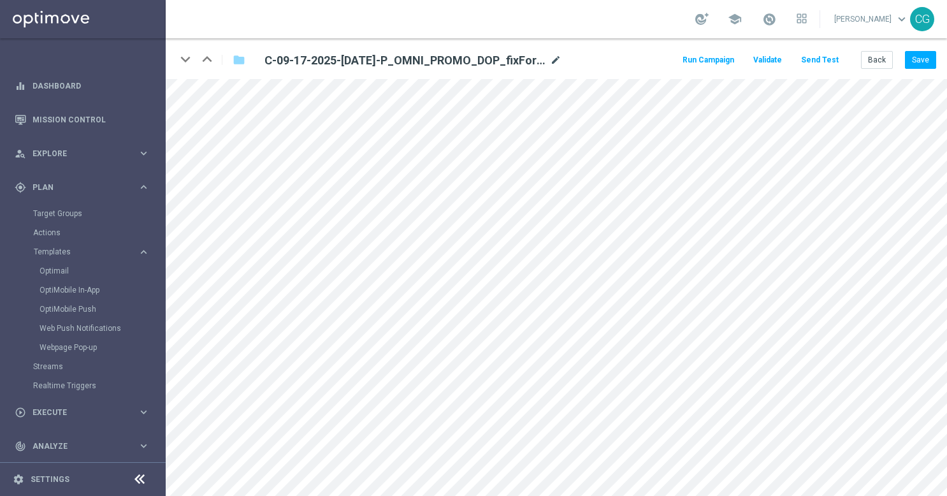
click at [557, 62] on icon "mode_edit" at bounding box center [555, 60] width 11 height 15
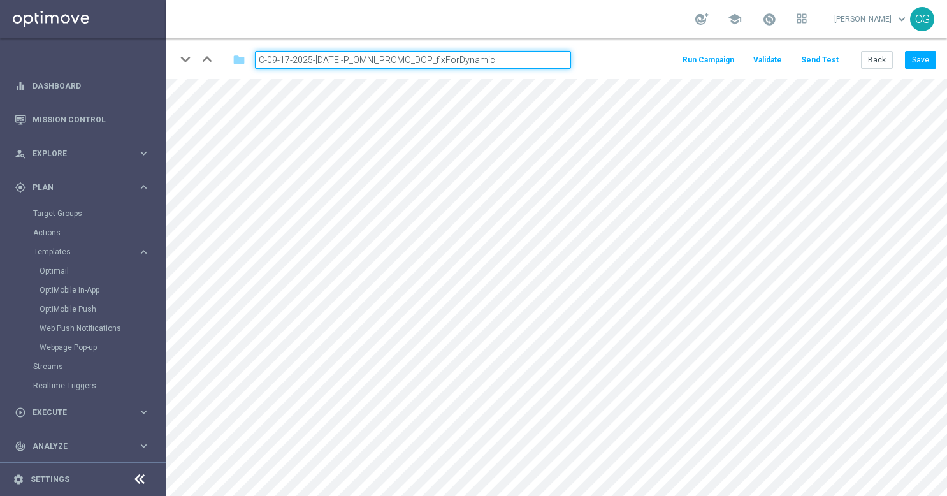
click at [540, 60] on input "C-09-17-2025-[DATE]-P_OMNI_PROMO_DOP_fixForDynamic" at bounding box center [413, 60] width 316 height 18
drag, startPoint x: 537, startPoint y: 60, endPoint x: 448, endPoint y: 62, distance: 89.2
click at [448, 62] on input "C-09-17-2025-[DATE]-P_OMNI_PROMO_DOP_fixForDynamic" at bounding box center [413, 60] width 316 height 18
type input "C-09-17-2025-[DATE]-P_OMNI_PROMO_DOP"
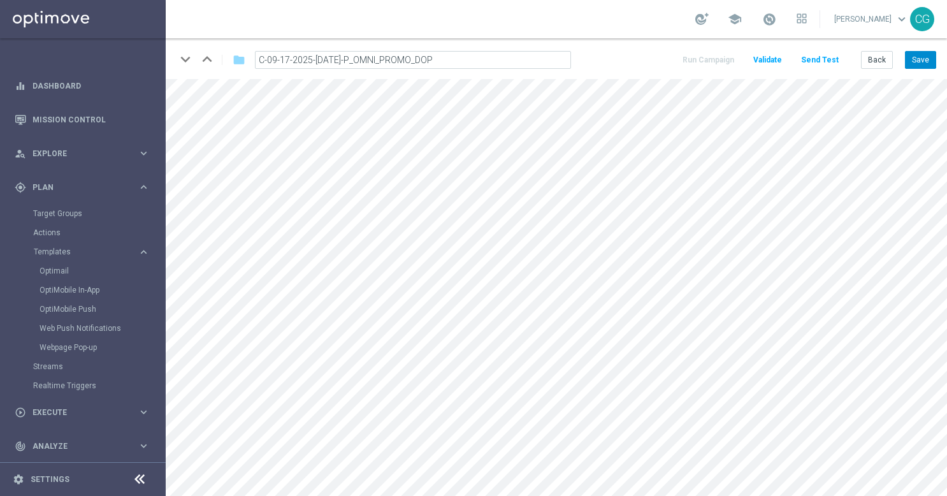
click at [906, 60] on button "Save" at bounding box center [920, 60] width 31 height 18
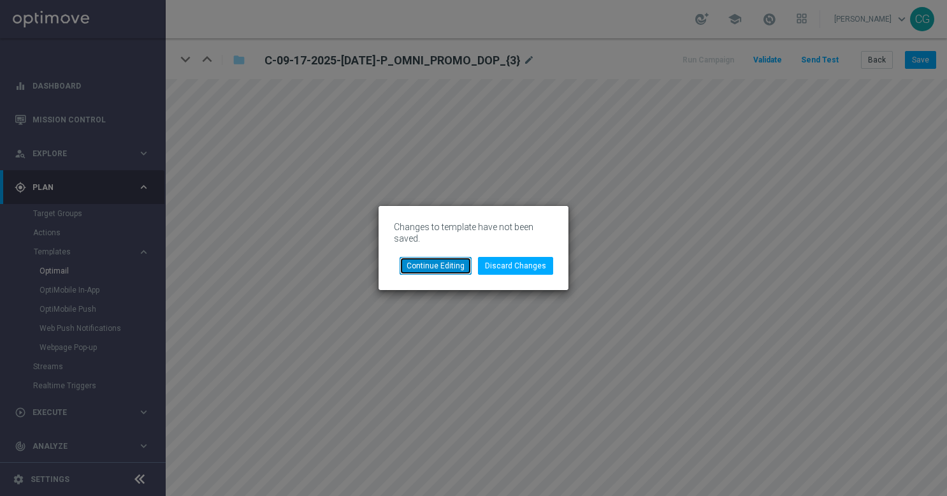
click at [444, 268] on button "Continue Editing" at bounding box center [435, 266] width 72 height 18
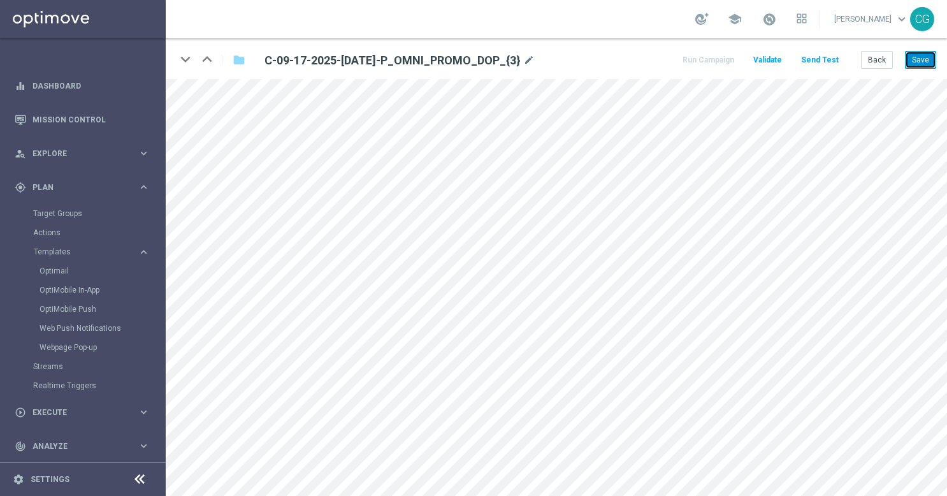
click at [919, 66] on button "Save" at bounding box center [920, 60] width 31 height 18
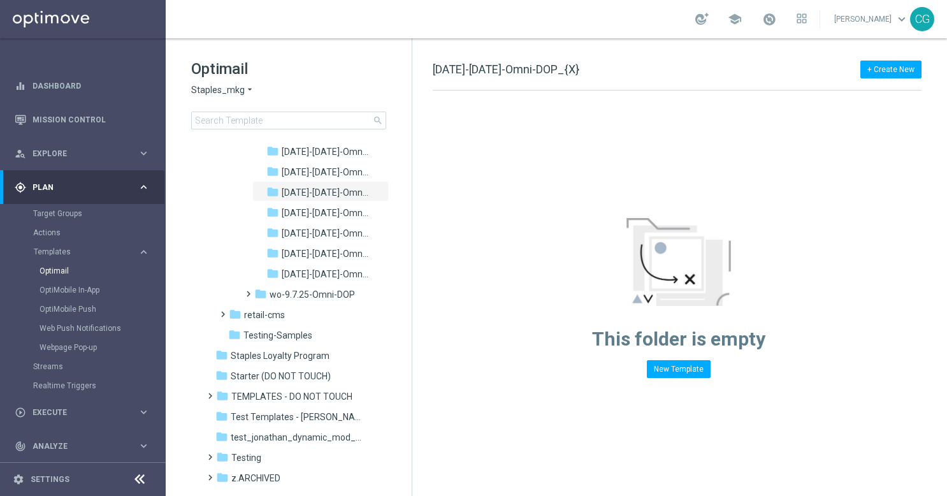
scroll to position [1451, 0]
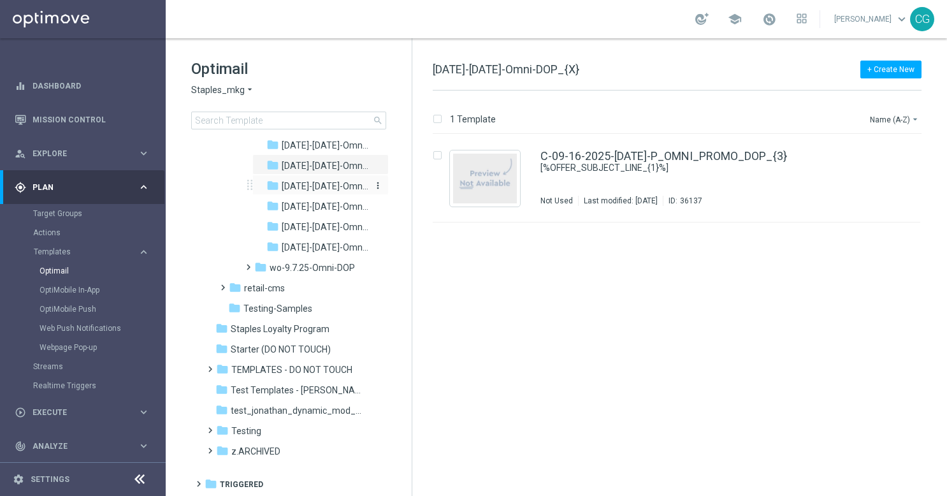
click at [312, 185] on span "[DATE]-[DATE]-Omni-DOP_{X}_{X}" at bounding box center [325, 185] width 87 height 11
click at [318, 205] on span "[DATE]-[DATE]-Omni-DOP" at bounding box center [325, 206] width 87 height 11
click at [329, 164] on span "[DATE]-[DATE]-Omni-DOP_{X}" at bounding box center [325, 165] width 87 height 11
click at [325, 185] on span "[DATE]-[DATE]-Omni-DOP_{X}_{X}" at bounding box center [325, 185] width 87 height 11
click at [322, 205] on span "[DATE]-[DATE]-Omni-DOP" at bounding box center [325, 206] width 87 height 11
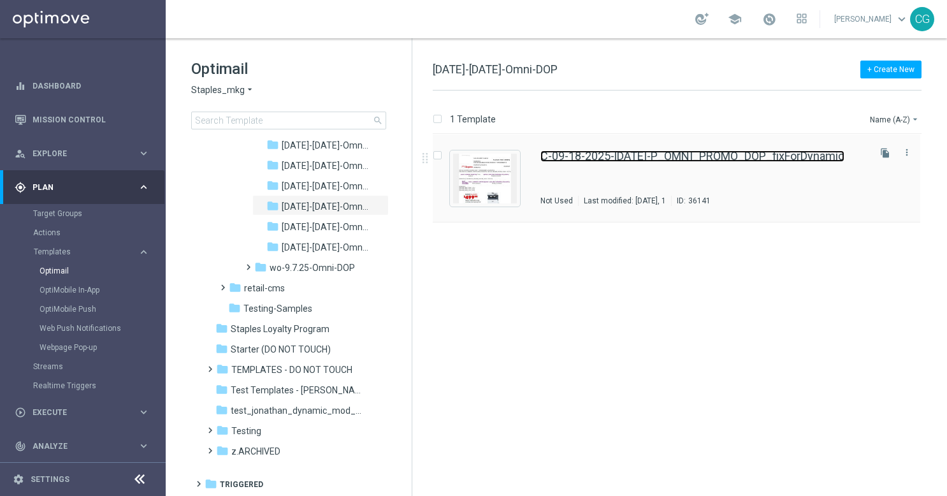
click at [666, 161] on link "C-09-18-2025-[DATE]-P_OMNI_PROMO_DOP_fixForDynamic" at bounding box center [692, 155] width 304 height 11
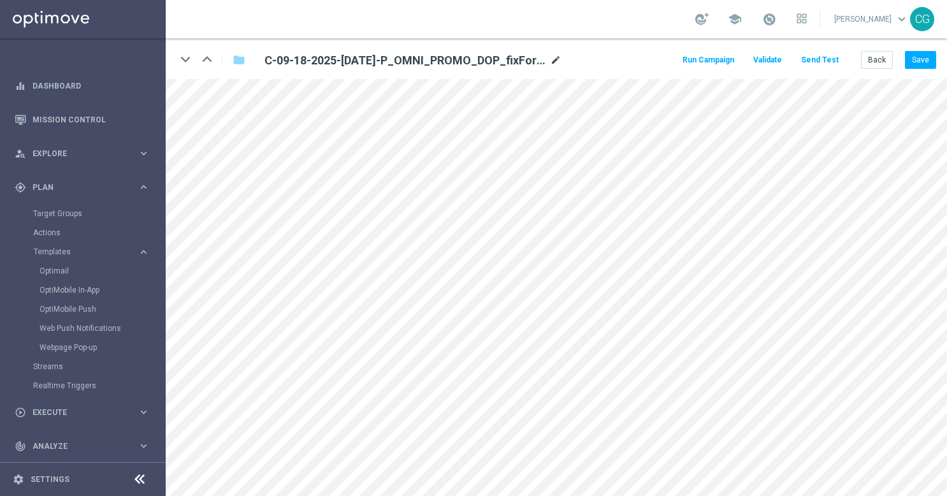
click at [554, 58] on icon "mode_edit" at bounding box center [555, 60] width 11 height 15
click at [522, 57] on input "C-09-18-2025-[DATE]-P_OMNI_PROMO_DOP_fixForDynamic" at bounding box center [413, 60] width 316 height 18
drag, startPoint x: 517, startPoint y: 59, endPoint x: 444, endPoint y: 61, distance: 73.3
click at [444, 61] on input "C-09-18-2025-[DATE]-P_OMNI_PROMO_DOP_fixForDynamic" at bounding box center [413, 60] width 316 height 18
type input "C-09-18-2025-[DATE]-P_OMNI_PROMO_DOP"
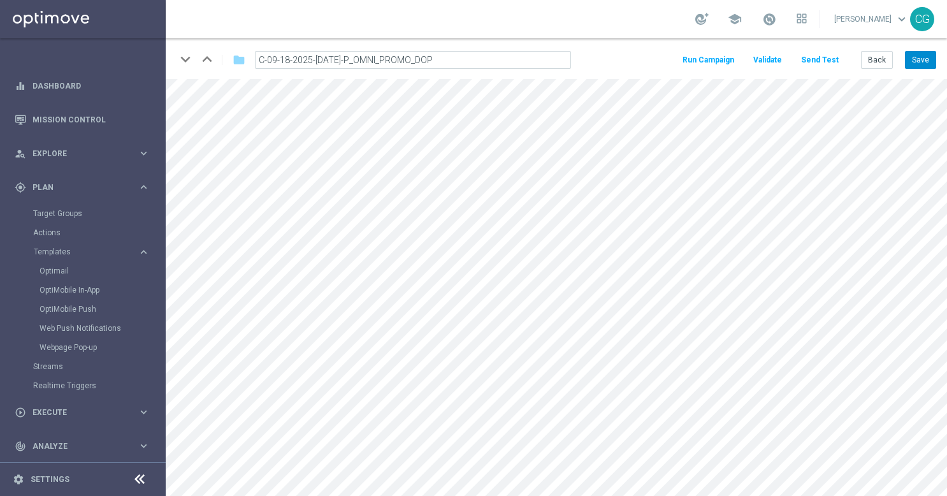
click at [917, 59] on button "Save" at bounding box center [920, 60] width 31 height 18
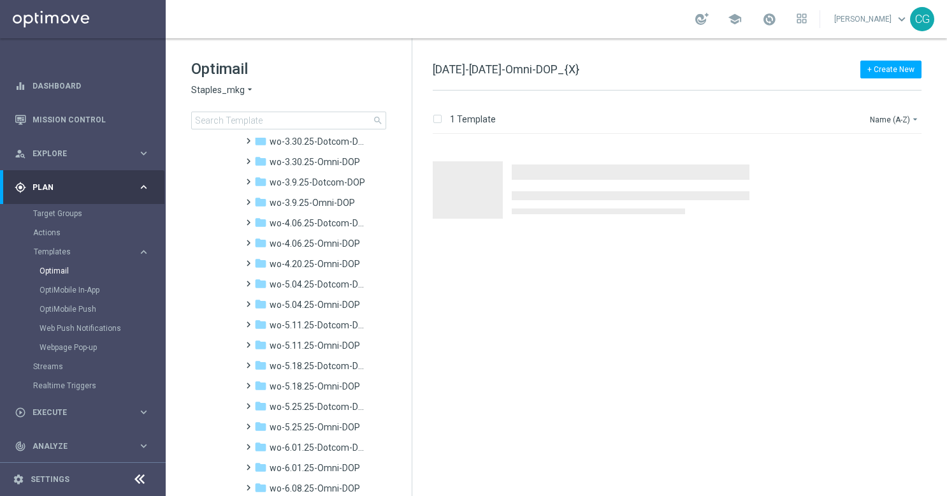
scroll to position [1451, 0]
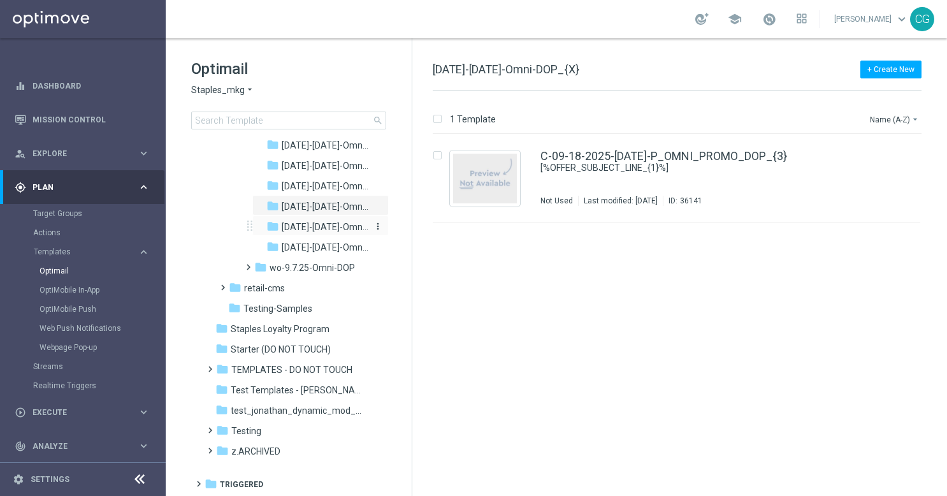
click at [326, 231] on span "[DATE]-[DATE]-Omni-DOP" at bounding box center [325, 226] width 87 height 11
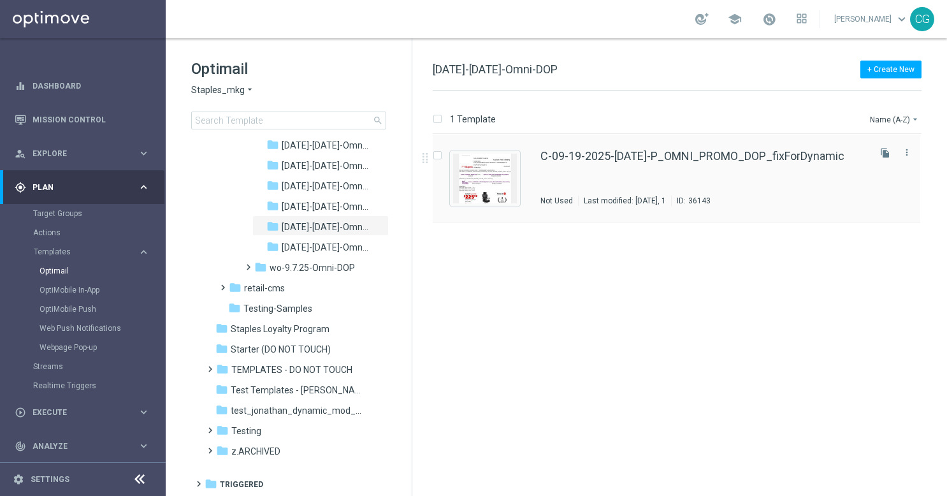
click at [698, 172] on div "C-09-19-2025-[DATE]-P_OMNI_PROMO_DOP_fixForDynamic Not Used Last modified: [DAT…" at bounding box center [703, 177] width 326 height 55
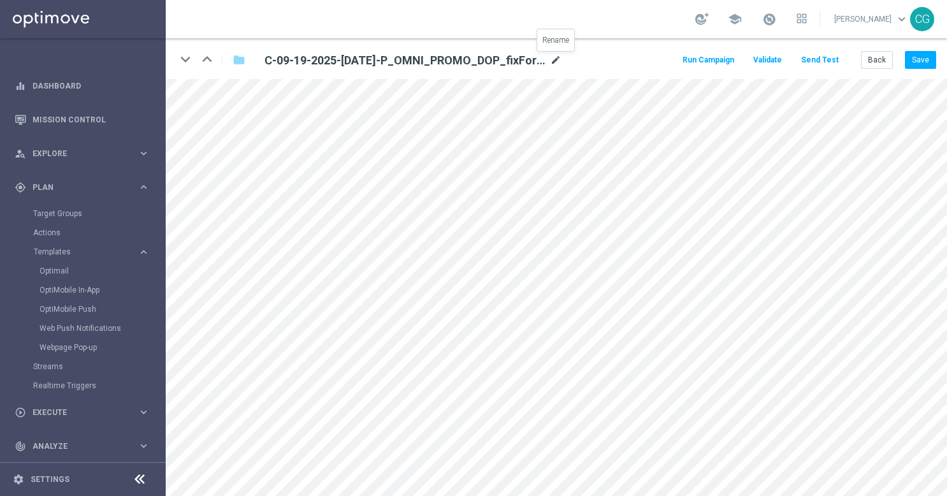
click at [552, 60] on icon "mode_edit" at bounding box center [555, 60] width 11 height 15
click at [540, 61] on input "C-09-19-2025-[DATE]-P_OMNI_PROMO_DOP_fixForDynamic" at bounding box center [413, 60] width 316 height 18
drag, startPoint x: 501, startPoint y: 64, endPoint x: 428, endPoint y: 69, distance: 72.8
click at [428, 69] on input-edit "C-09-19-2025-[DATE]-P_OMNI_PROMO_DOP_fixForDynamic" at bounding box center [413, 60] width 316 height 19
type input "C-09-19-2025-[DATE]-P_OMNI_PROMO_DOP"
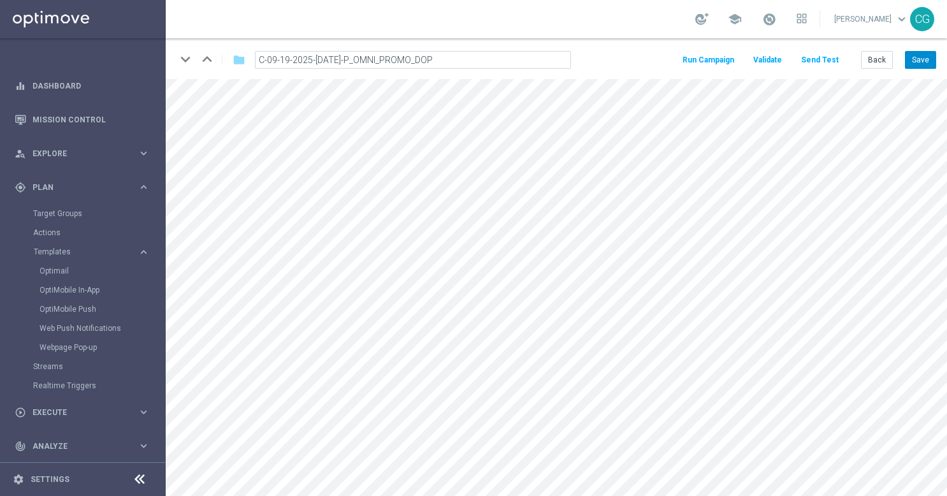
click at [917, 62] on button "Save" at bounding box center [920, 60] width 31 height 18
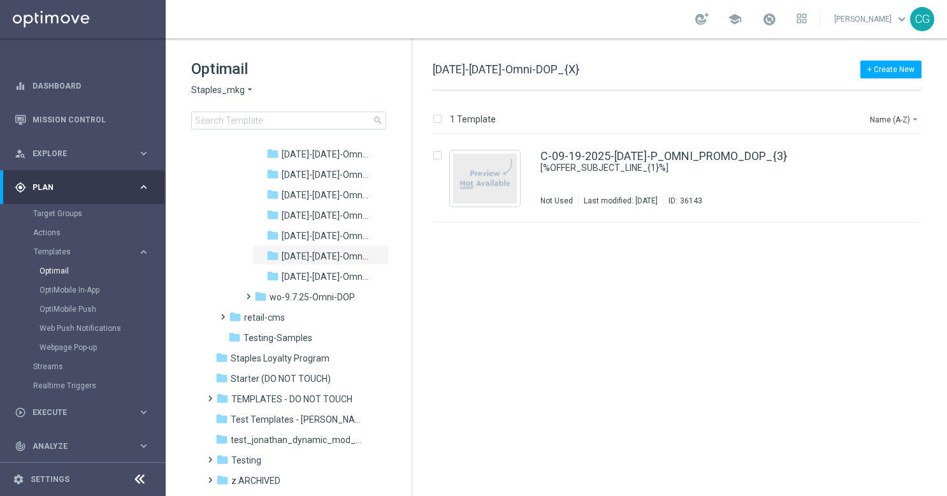
scroll to position [1431, 0]
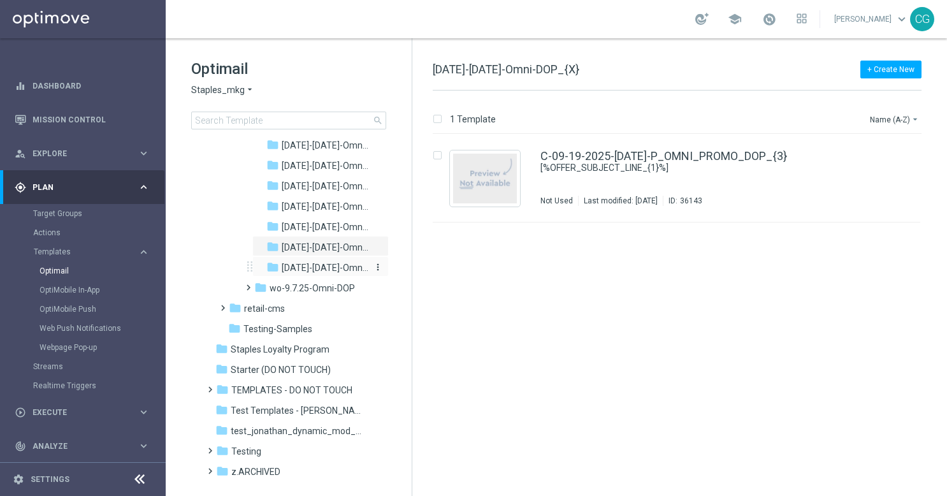
click at [318, 264] on span "[DATE]-[DATE]-Omni-DOP" at bounding box center [325, 267] width 87 height 11
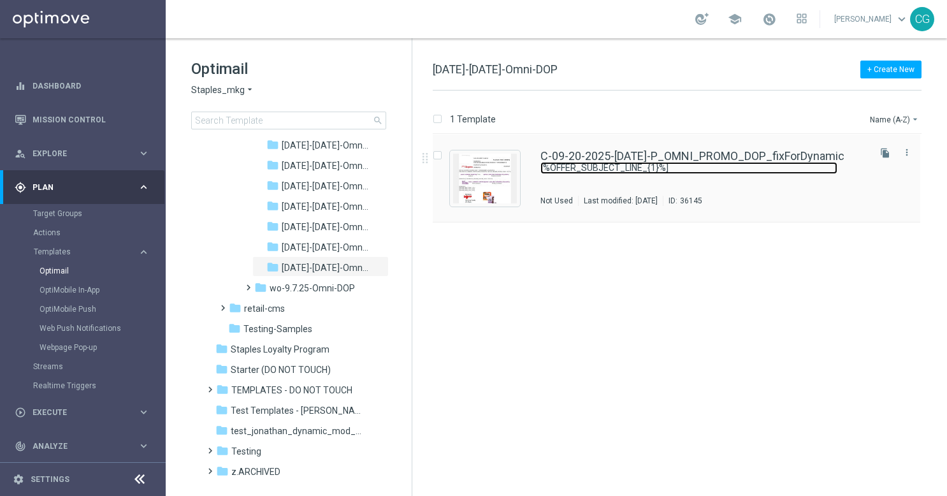
click at [624, 169] on link "[%OFFER_SUBJECT_LINE_{1}%]" at bounding box center [688, 168] width 297 height 12
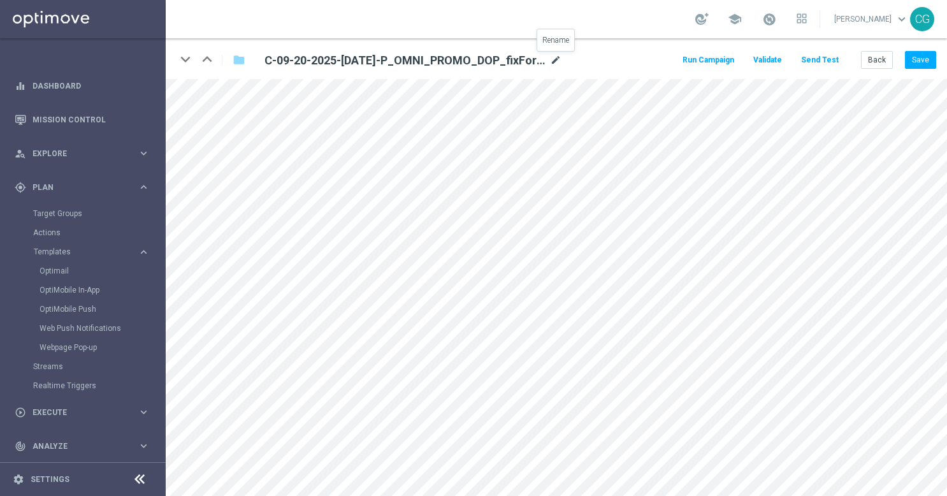
click at [553, 63] on icon "mode_edit" at bounding box center [555, 60] width 11 height 15
click at [527, 62] on input "C-09-20-2025-[DATE]-P_OMNI_PROMO_DOP_fixForDynamic" at bounding box center [413, 60] width 316 height 18
drag, startPoint x: 508, startPoint y: 60, endPoint x: 438, endPoint y: 66, distance: 70.4
click at [438, 66] on input "C-09-20-2025-[DATE]-P_OMNI_PROMO_DOP_fixForDynamic" at bounding box center [413, 60] width 316 height 18
type input "C-09-20-2025-[DATE]-P_OMNI_PROMO_DOP"
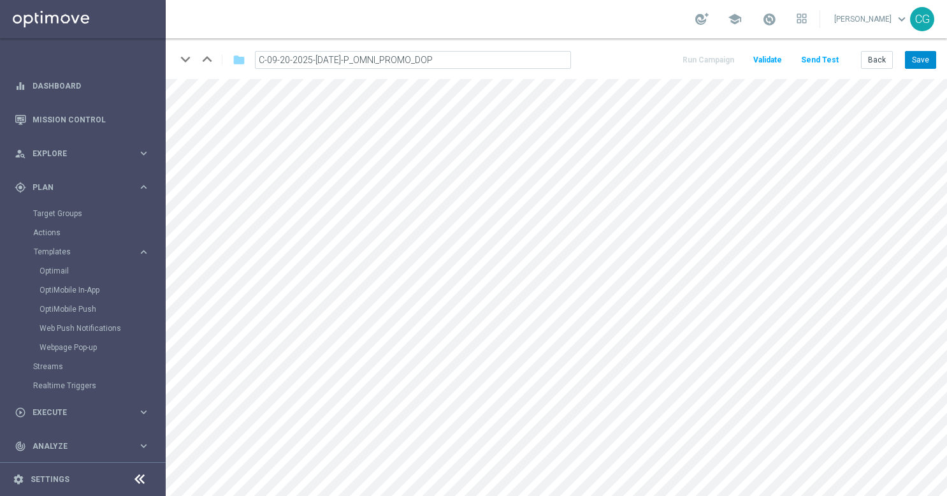
click at [923, 57] on button "Save" at bounding box center [920, 60] width 31 height 18
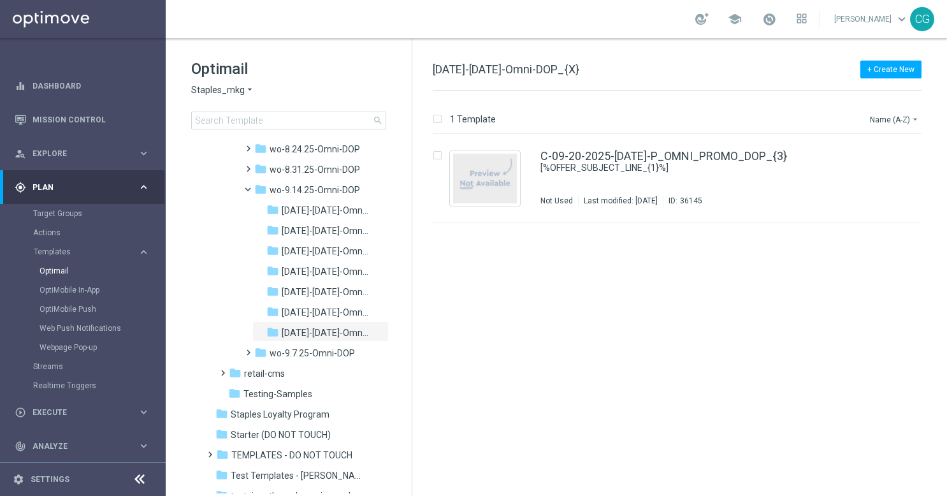
scroll to position [1365, 0]
